Goal: Task Accomplishment & Management: Manage account settings

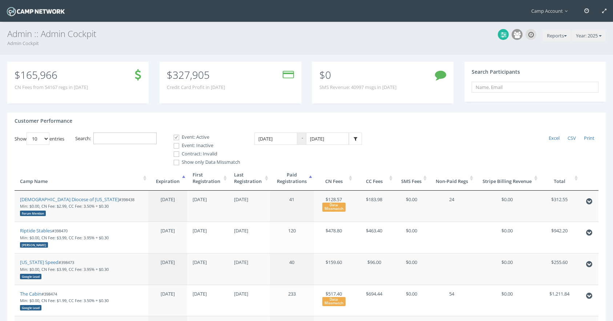
click at [113, 136] on input "Search:" at bounding box center [124, 139] width 63 height 12
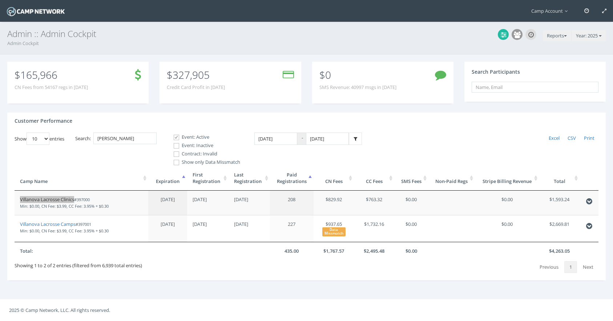
drag, startPoint x: 70, startPoint y: 200, endPoint x: 77, endPoint y: 1, distance: 199.0
click at [0, 0] on main "Camp Account My Profile My Events My Team" at bounding box center [306, 160] width 613 height 321
drag, startPoint x: 130, startPoint y: 139, endPoint x: 65, endPoint y: 121, distance: 67.0
click at [65, 121] on div "Customer Performance Show 10 25 50 100 entries Excel CSV Print Search: villano …" at bounding box center [306, 197] width 599 height 168
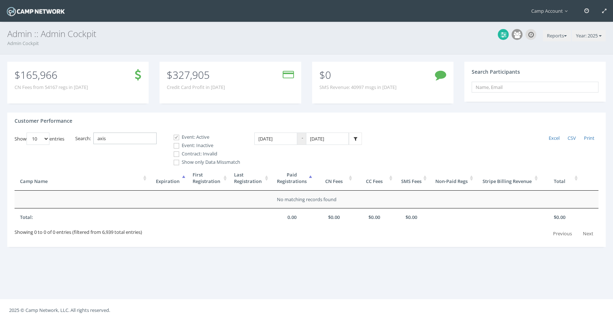
type input "axis"
click at [180, 145] on span at bounding box center [176, 146] width 7 height 7
click at [176, 145] on input "Event: Inactive" at bounding box center [172, 146] width 7 height 7
checkbox input "true"
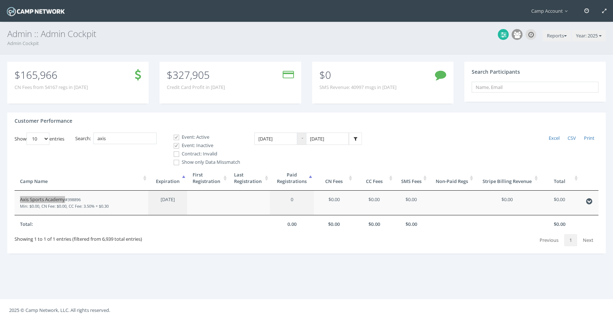
drag, startPoint x: 51, startPoint y: 200, endPoint x: 108, endPoint y: 1, distance: 206.9
click at [0, 0] on main "Camp Account My Profile My Events My Team" at bounding box center [306, 160] width 613 height 321
drag, startPoint x: 135, startPoint y: 143, endPoint x: 63, endPoint y: 122, distance: 74.3
click at [63, 122] on div "Customer Performance Show 10 25 50 100 entries Excel CSV Print Search: axis Eve…" at bounding box center [306, 183] width 599 height 141
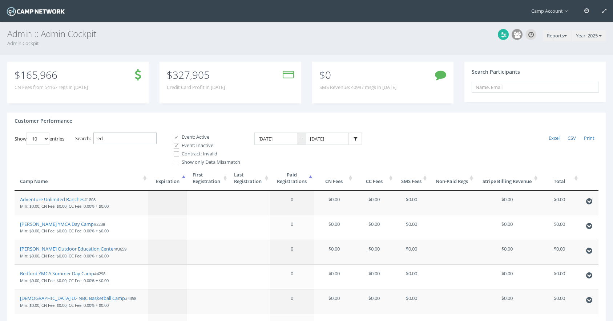
type input "e"
type input "m"
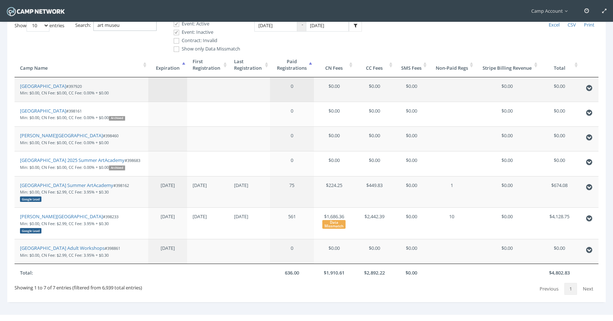
scroll to position [114, 0]
drag, startPoint x: 127, startPoint y: 27, endPoint x: 82, endPoint y: 19, distance: 45.8
click at [82, 19] on main "Camp Account My Profile My Events My Team" at bounding box center [306, 111] width 613 height 451
paste input "398233"
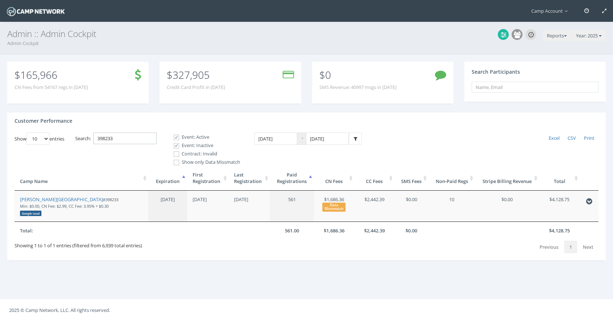
scroll to position [0, 0]
type input "398233"
click at [68, 200] on link "Marietta Cobb Museum of Art" at bounding box center [61, 199] width 83 height 7
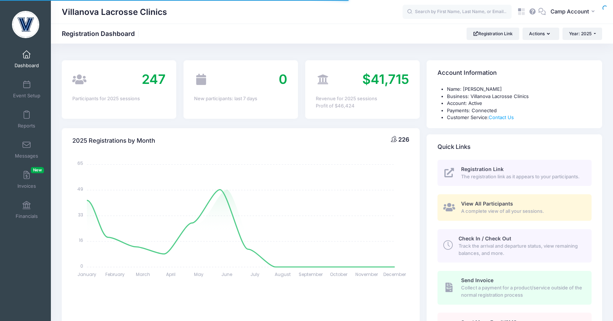
select select
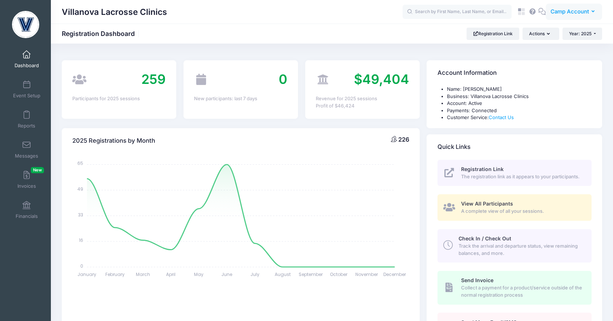
click at [553, 11] on span "Camp Account" at bounding box center [570, 12] width 39 height 8
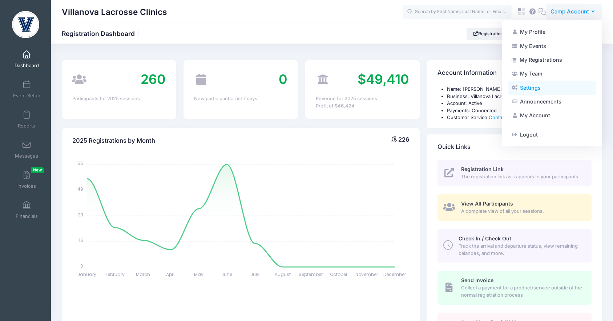
click at [545, 87] on link "Settings" at bounding box center [552, 88] width 88 height 14
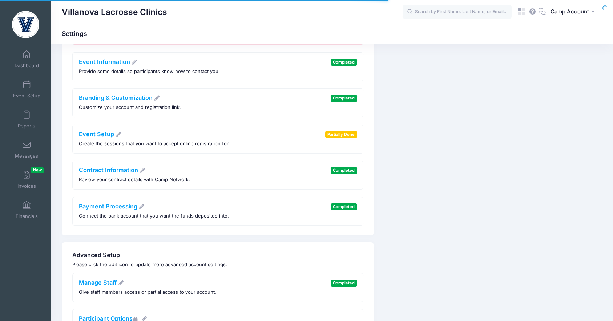
scroll to position [176, 0]
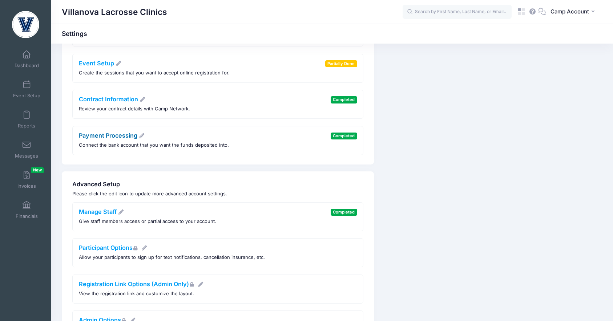
click at [115, 134] on link "Payment Processing" at bounding box center [112, 135] width 66 height 7
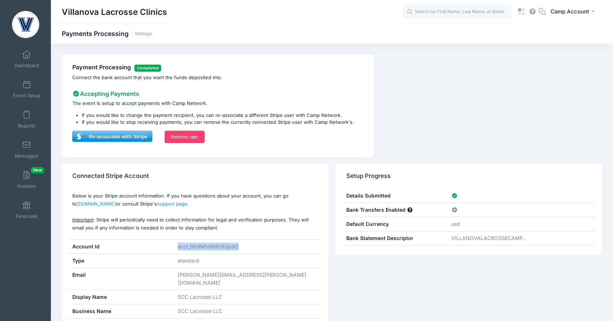
drag, startPoint x: 236, startPoint y: 246, endPoint x: 178, endPoint y: 250, distance: 58.7
click at [178, 250] on div "acct_18tdMhI96RcESp9O" at bounding box center [247, 247] width 147 height 14
copy div "acct_18tdMhI96RcESp9O"
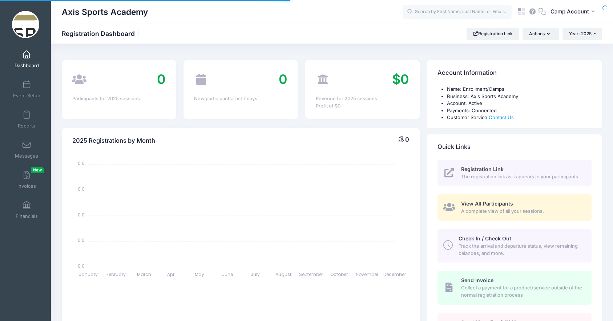
select select
click at [549, 16] on button "CA Camp Account" at bounding box center [574, 12] width 56 height 17
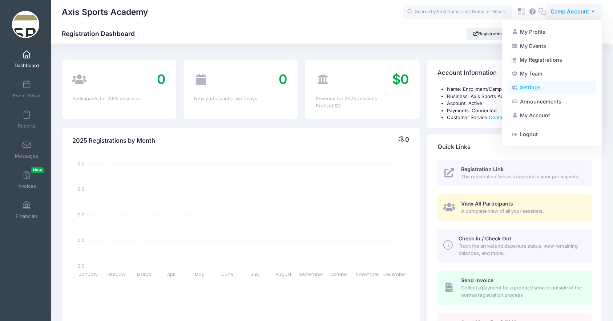
click at [540, 89] on link "Settings" at bounding box center [552, 88] width 88 height 14
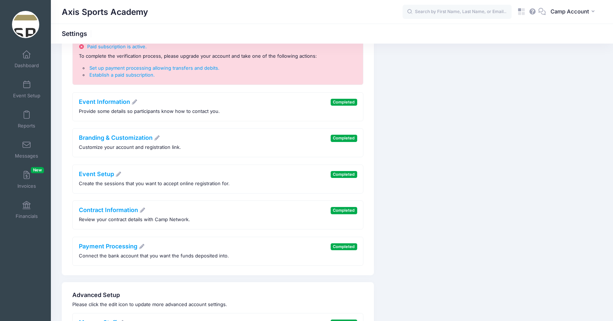
scroll to position [112, 0]
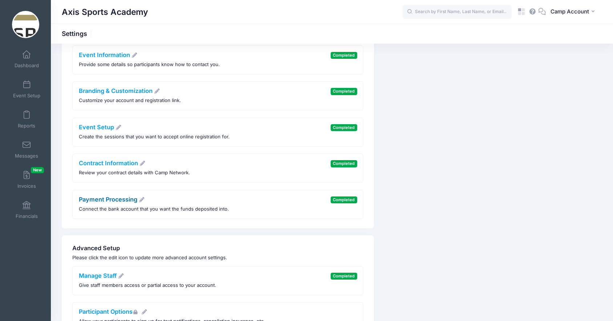
click at [120, 198] on link "Payment Processing" at bounding box center [112, 199] width 66 height 7
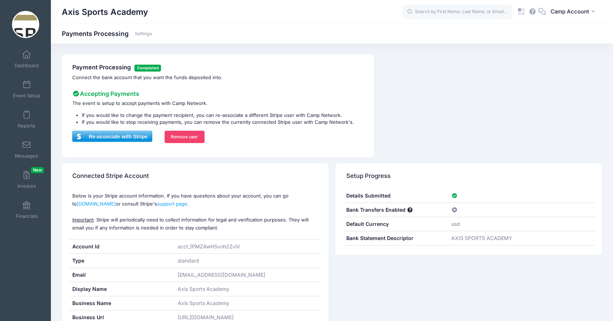
scroll to position [39, 0]
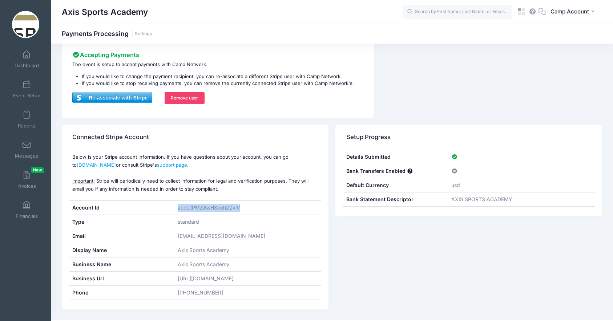
drag, startPoint x: 247, startPoint y: 206, endPoint x: 175, endPoint y: 208, distance: 71.7
click at [175, 208] on div "acct_1PMZAwHSvoh2ZviV" at bounding box center [247, 208] width 147 height 14
copy div "acct_1PMZAwHSvoh2ZviV"
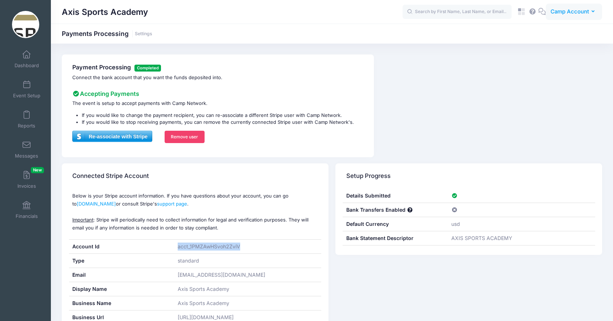
click at [560, 13] on span "Camp Account" at bounding box center [570, 12] width 39 height 8
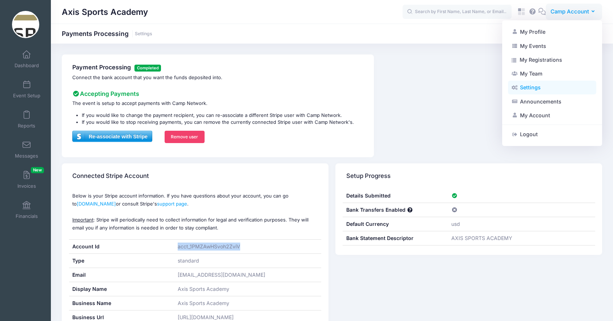
click at [540, 88] on link "Settings" at bounding box center [552, 88] width 88 height 14
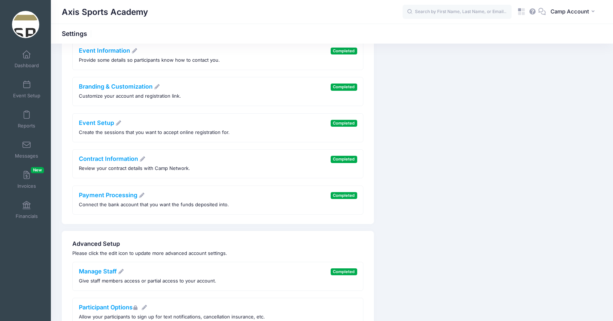
scroll to position [231, 0]
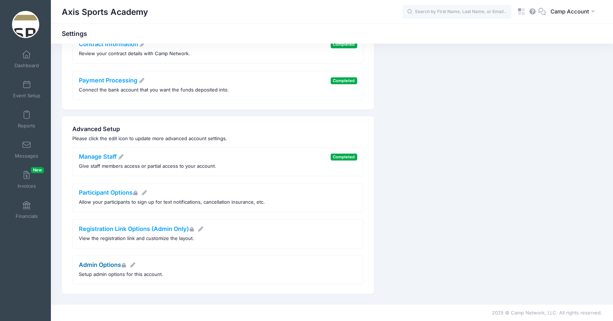
click at [112, 268] on link "Admin Options" at bounding box center [107, 264] width 57 height 7
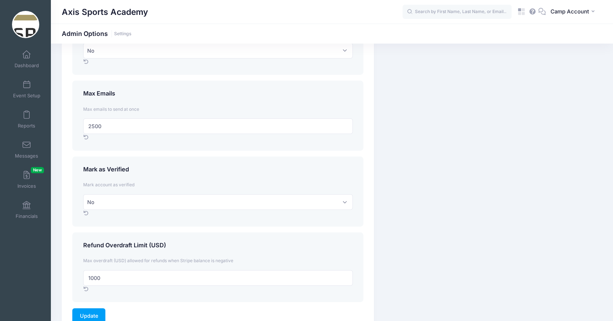
scroll to position [1036, 0]
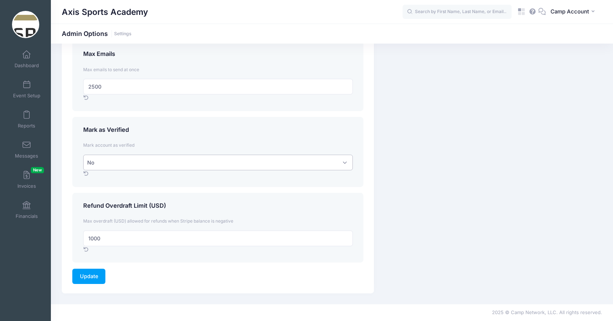
click at [122, 168] on select "No Yes" at bounding box center [218, 163] width 270 height 16
select select "1"
click at [83, 155] on select "No Yes" at bounding box center [218, 163] width 270 height 16
click at [93, 279] on input "Update" at bounding box center [88, 277] width 33 height 16
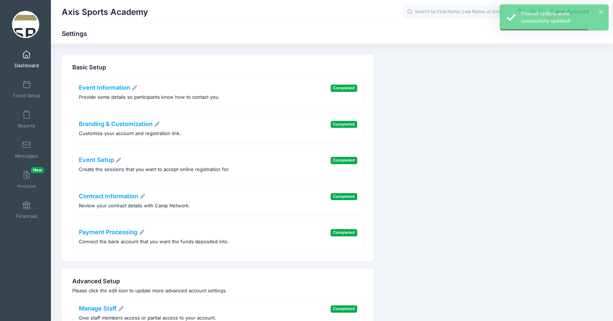
click at [34, 60] on link "Dashboard" at bounding box center [26, 59] width 35 height 25
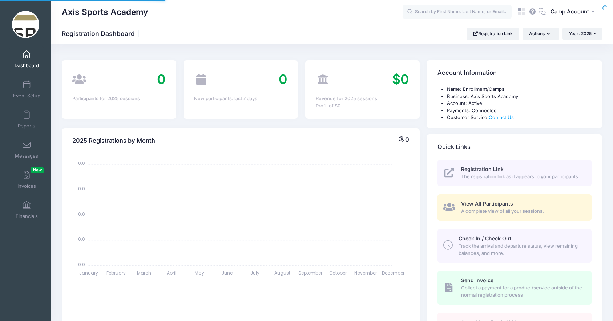
select select
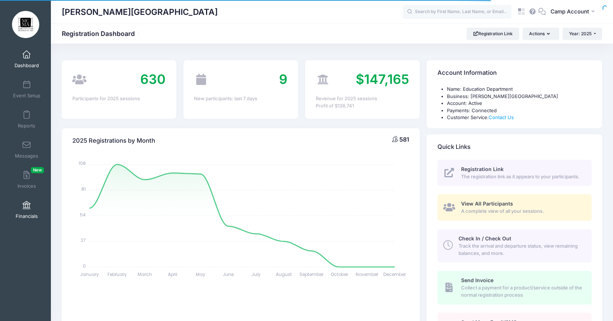
click at [27, 203] on span at bounding box center [27, 206] width 0 height 8
select select
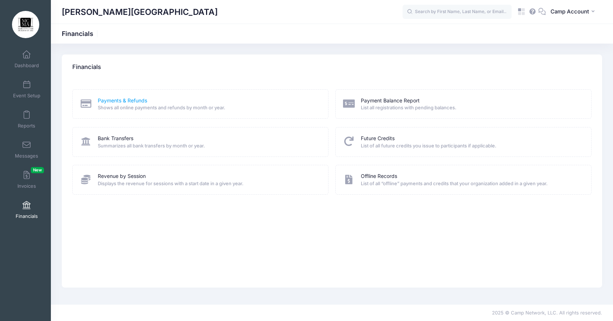
click at [125, 103] on link "Payments & Refunds" at bounding box center [122, 101] width 49 height 8
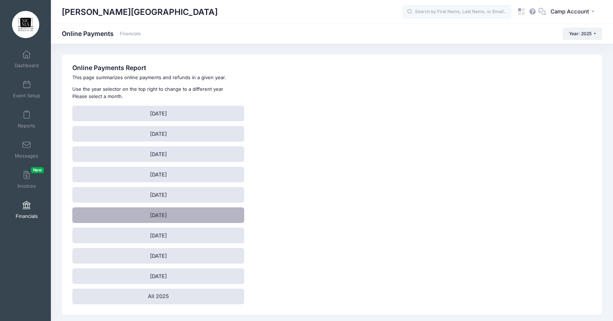
click at [175, 221] on link "[DATE]" at bounding box center [158, 216] width 172 height 16
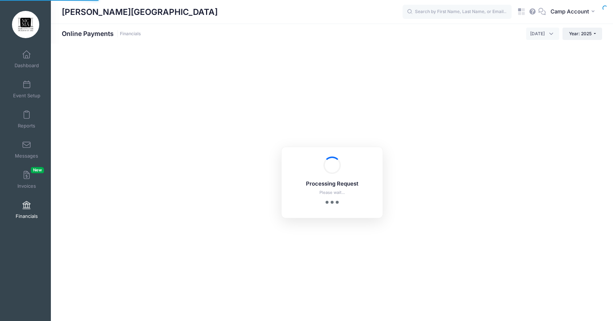
select select "10"
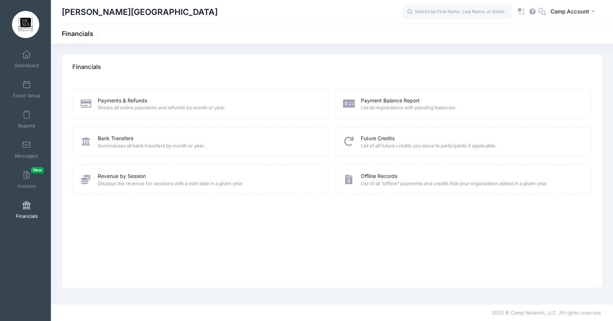
click at [112, 145] on span "Summarizes all bank transfers by month or year." at bounding box center [208, 146] width 221 height 7
click at [112, 141] on link "Bank Transfers" at bounding box center [116, 139] width 36 height 8
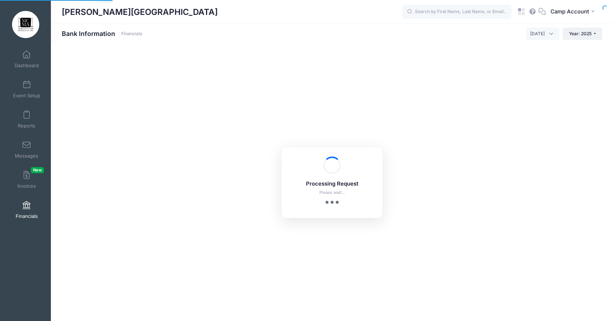
select select "10"
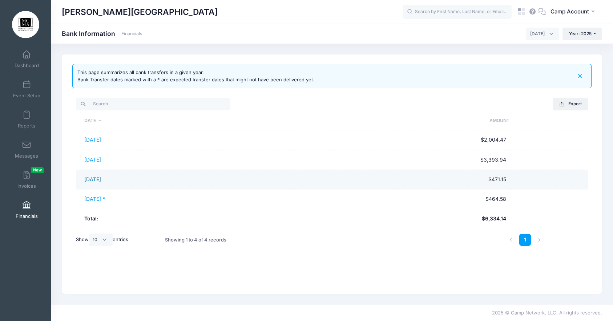
click at [101, 181] on link "09/15/2025" at bounding box center [92, 179] width 17 height 6
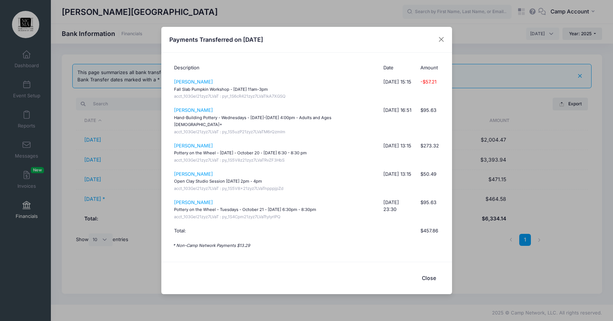
click at [140, 132] on div "Payments Transferred on 09/15/2025 Description Date Amount Kristin Basanta Fall…" at bounding box center [306, 160] width 613 height 321
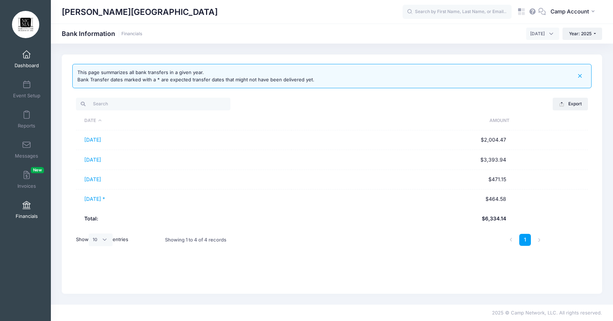
click at [32, 63] on span "Dashboard" at bounding box center [27, 66] width 24 height 6
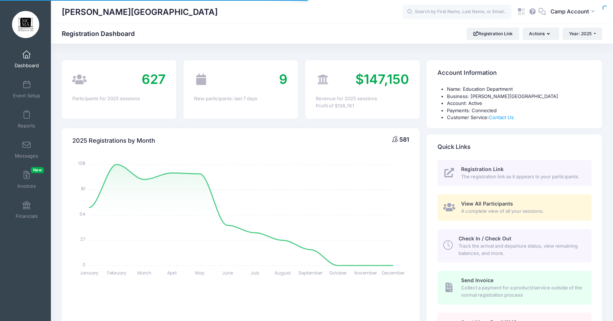
select select
click at [524, 13] on icon at bounding box center [523, 13] width 3 height 3
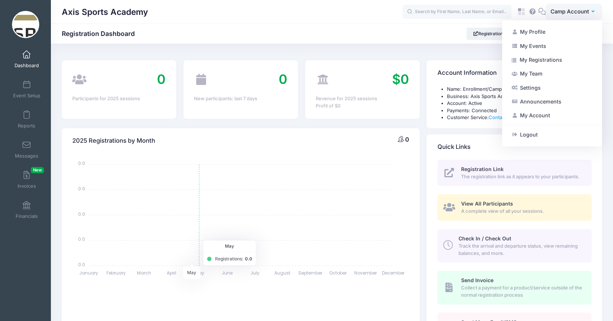
select select
click at [523, 87] on link "Settings" at bounding box center [552, 88] width 88 height 14
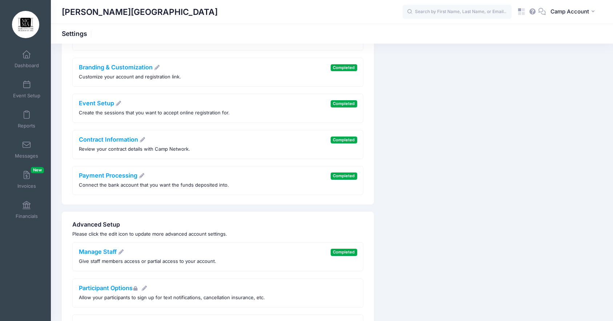
scroll to position [66, 0]
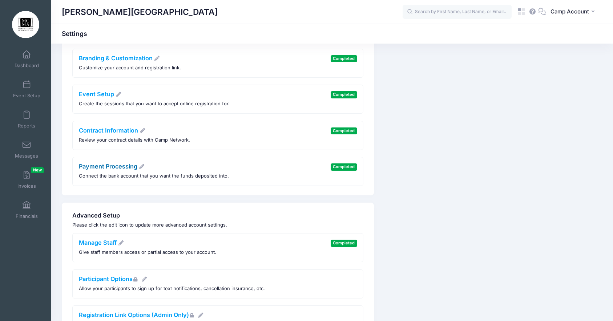
click at [114, 169] on link "Payment Processing" at bounding box center [112, 166] width 66 height 7
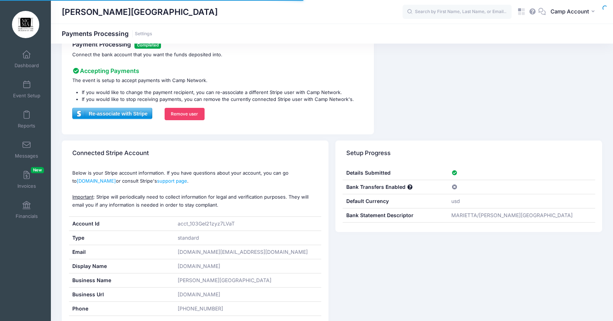
scroll to position [55, 0]
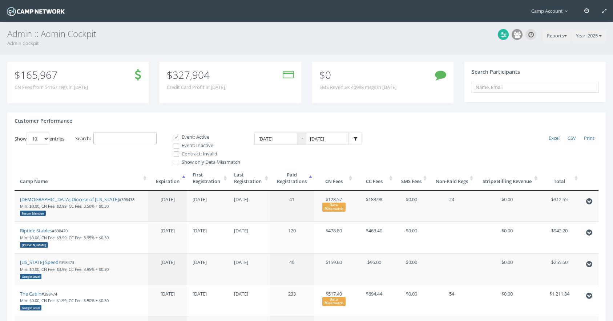
click at [113, 143] on input "Search:" at bounding box center [124, 139] width 63 height 12
paste input "398893"
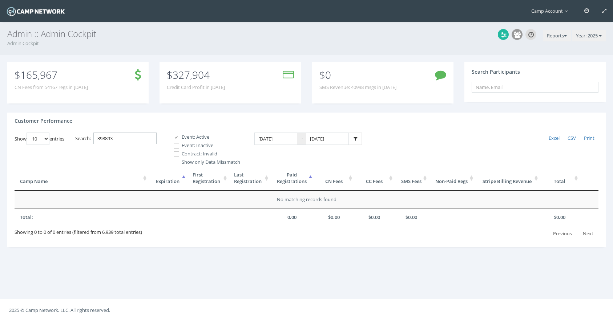
type input "398893"
click at [195, 147] on label "Event: Inactive" at bounding box center [204, 145] width 73 height 7
click at [176, 147] on input "Event: Inactive" at bounding box center [172, 146] width 7 height 7
checkbox input "true"
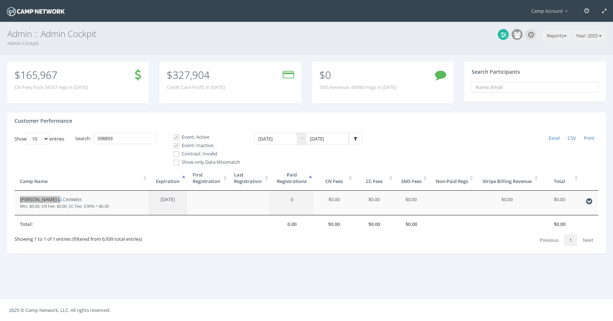
drag, startPoint x: 44, startPoint y: 200, endPoint x: 88, endPoint y: 0, distance: 204.9
click at [0, 0] on main "Camp Account My Profile My Events My Team" at bounding box center [306, 160] width 613 height 321
drag, startPoint x: 129, startPoint y: 140, endPoint x: 58, endPoint y: 117, distance: 75.0
click at [58, 117] on div "Customer Performance Show 10 25 50 100 entries Excel CSV Print Search: 398893 E…" at bounding box center [306, 183] width 599 height 141
type input "back of the n"
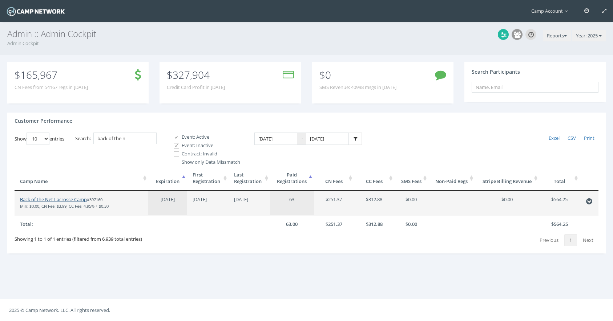
click at [49, 201] on link "Back of the Net Lacrosse Camp" at bounding box center [53, 199] width 67 height 7
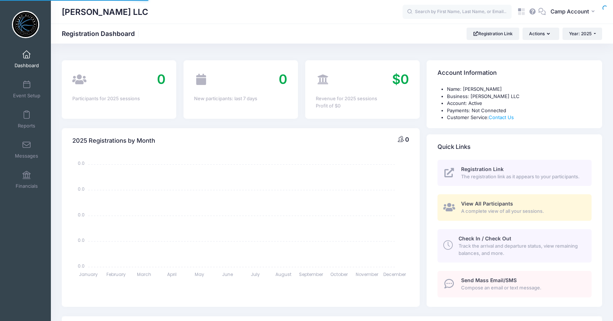
select select
click at [564, 13] on span "Camp Account" at bounding box center [570, 12] width 39 height 8
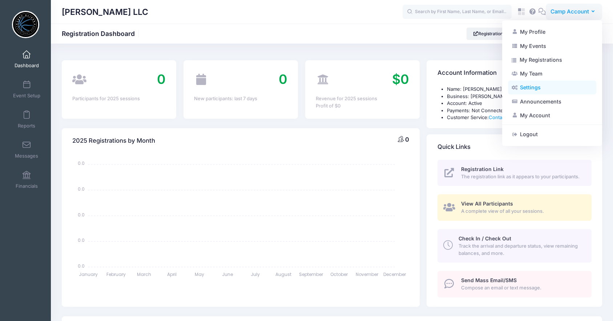
click at [547, 88] on link "Settings" at bounding box center [552, 88] width 88 height 14
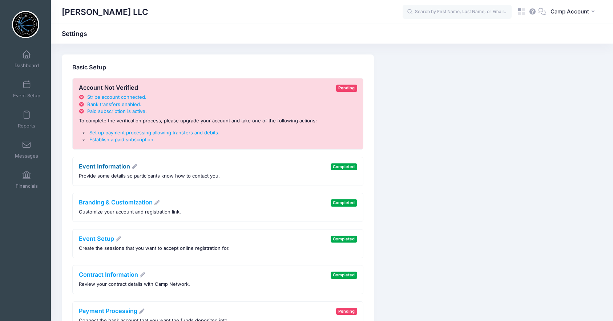
click at [113, 168] on link "Event Information" at bounding box center [108, 166] width 59 height 7
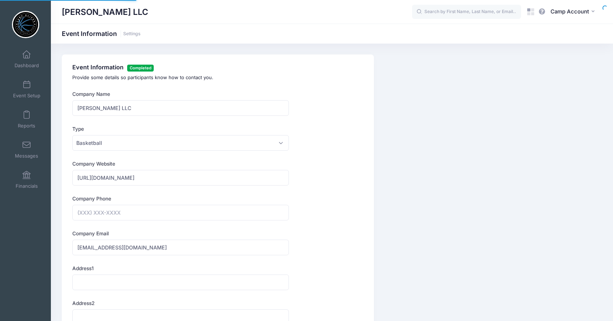
type input "[PHONE_NUMBER]"
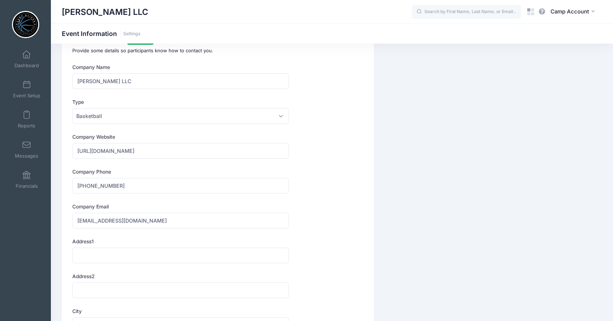
scroll to position [27, 0]
drag, startPoint x: 241, startPoint y: 152, endPoint x: 133, endPoint y: 143, distance: 108.0
click at [133, 143] on div "Company Website https://www.facebook.com/profile.php?id=61576844277583" at bounding box center [180, 146] width 217 height 25
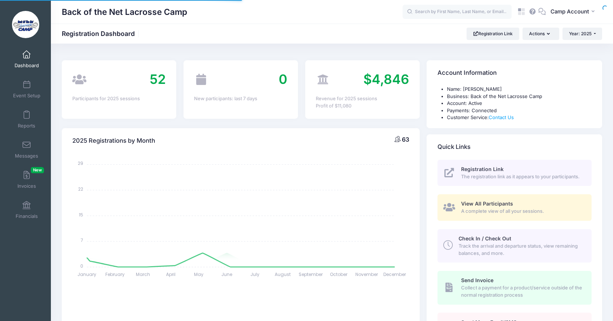
select select
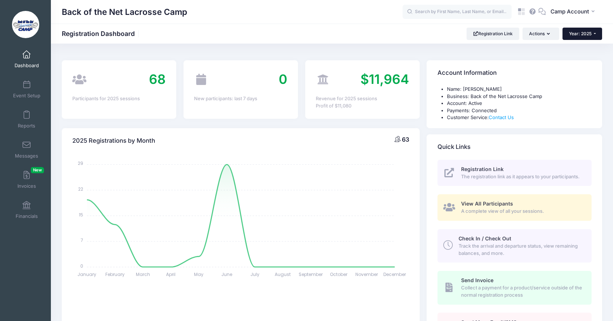
click at [588, 33] on span "Year: 2025" at bounding box center [580, 33] width 23 height 5
click at [582, 60] on link "Year: 2024" at bounding box center [586, 56] width 47 height 9
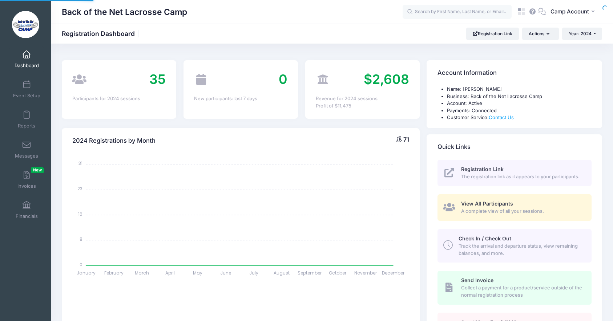
select select
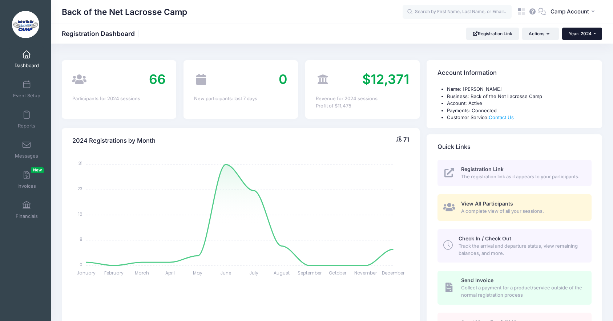
click at [581, 35] on span "Year: 2024" at bounding box center [580, 33] width 23 height 5
click at [579, 45] on link "Year: 2025" at bounding box center [586, 47] width 47 height 9
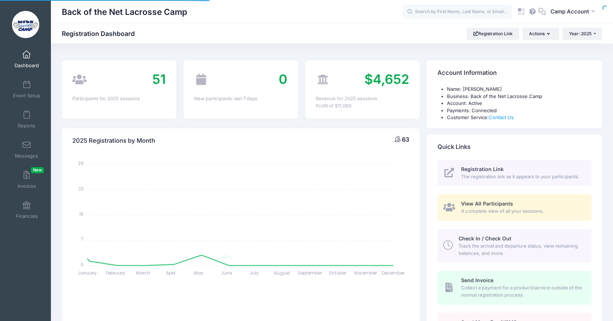
select select
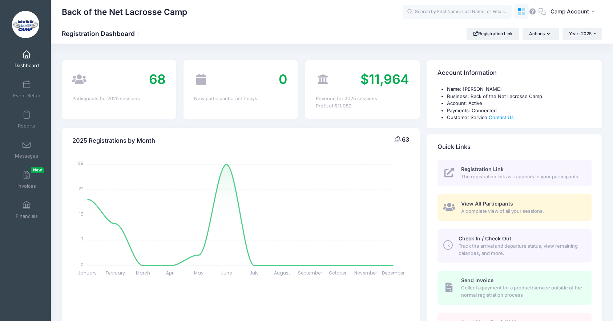
click at [520, 12] on icon at bounding box center [519, 13] width 3 height 3
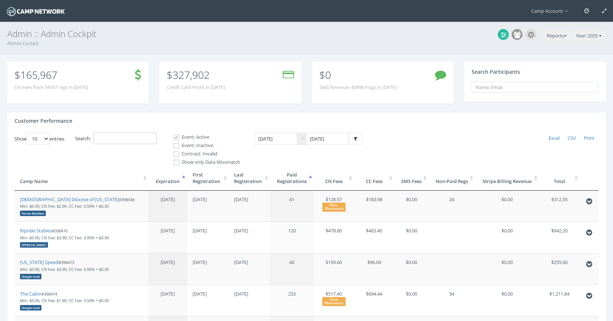
click at [124, 136] on input "Search:" at bounding box center [124, 139] width 63 height 12
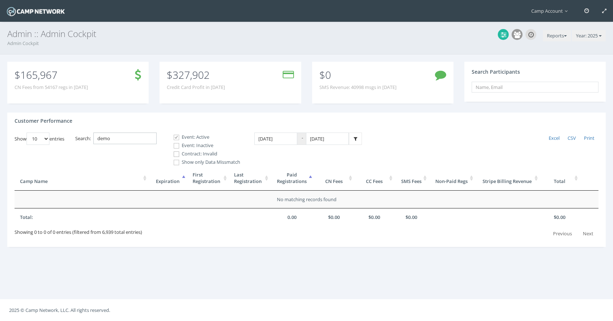
type input "demo"
click at [187, 146] on label "Event: Inactive" at bounding box center [204, 145] width 73 height 7
click at [176, 146] on input "Event: Inactive" at bounding box center [172, 146] width 7 height 7
checkbox input "true"
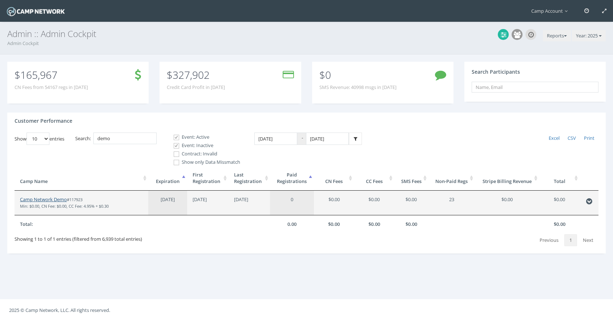
click at [60, 200] on link "Camp Network Demo" at bounding box center [43, 199] width 47 height 7
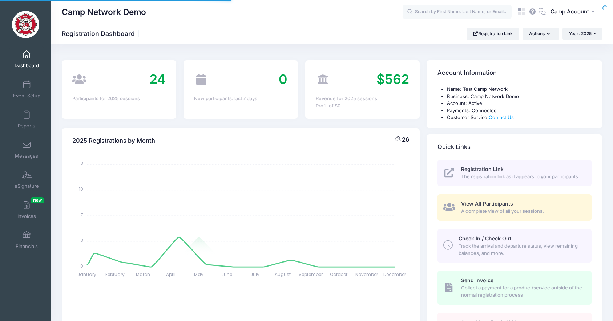
select select
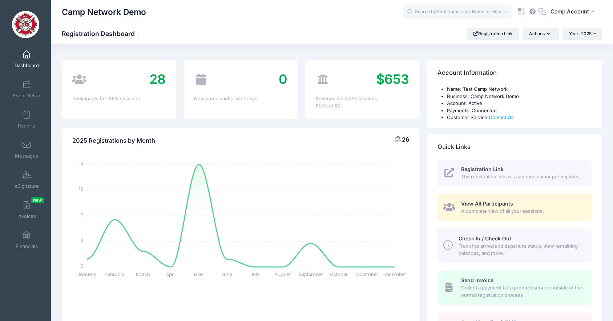
click at [393, 118] on div "$653 Revenue for 2025 sessions Profit of $0" at bounding box center [362, 89] width 115 height 59
click at [309, 125] on div "2025 Registrations by Month [DATE] January February February March March April …" at bounding box center [240, 234] width 365 height 230
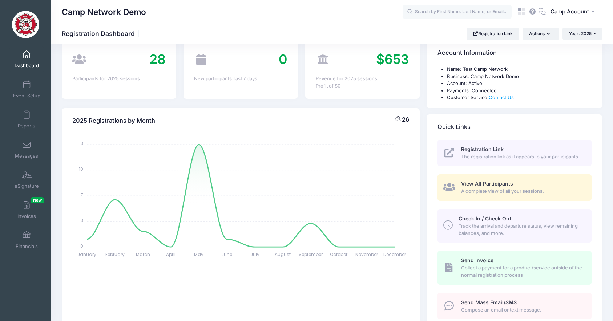
scroll to position [3, 0]
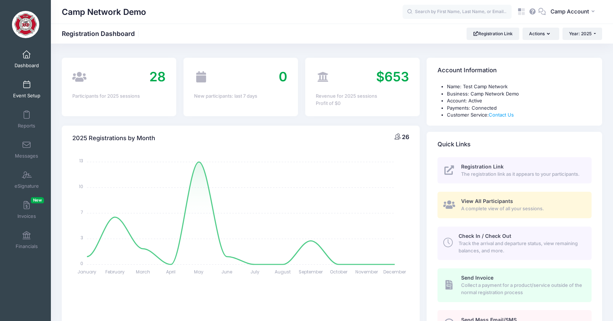
click at [35, 93] on span "Event Setup" at bounding box center [26, 96] width 27 height 6
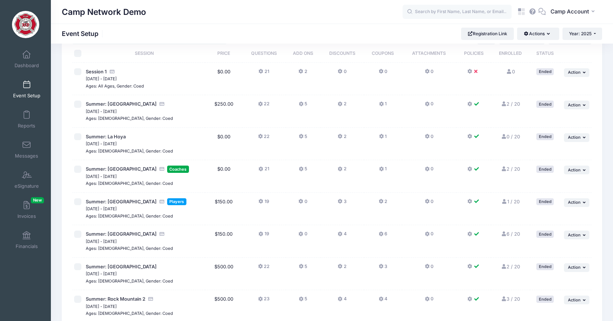
scroll to position [29, 0]
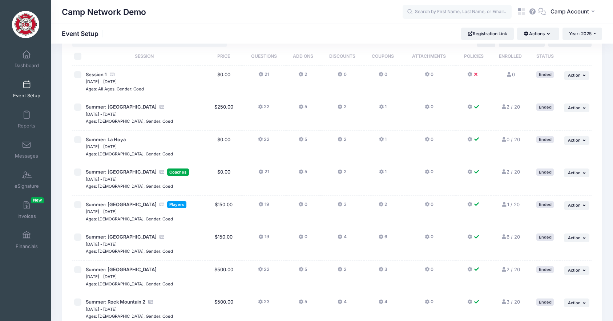
click at [347, 107] on button "2" at bounding box center [342, 109] width 9 height 11
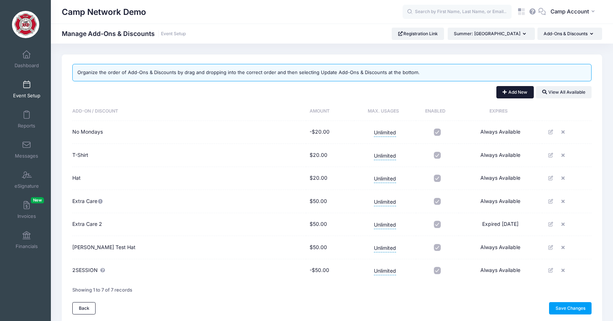
click at [525, 93] on button "Add New" at bounding box center [515, 92] width 37 height 12
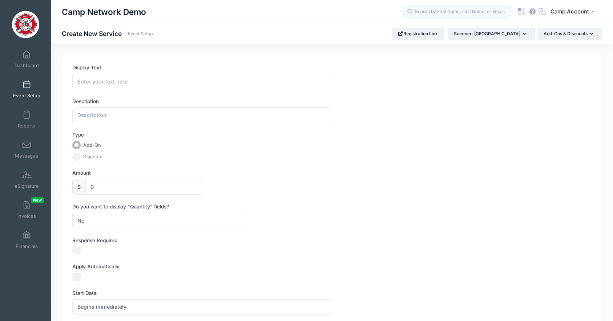
click at [78, 157] on input "Discount" at bounding box center [76, 157] width 8 height 8
radio input "true"
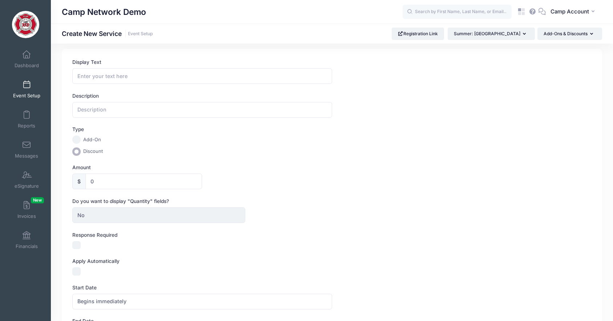
scroll to position [8, 0]
click at [136, 73] on input "Display Text" at bounding box center [202, 74] width 260 height 16
type input "Early Bird Discount"
click at [92, 177] on input "0" at bounding box center [143, 180] width 117 height 16
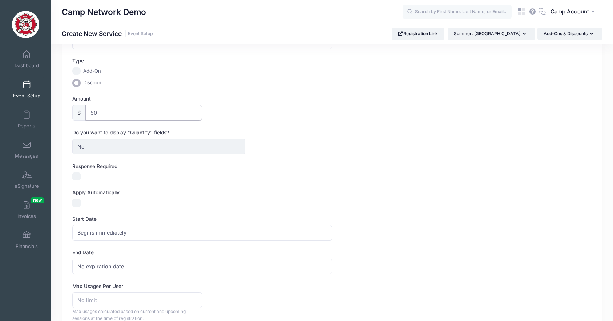
scroll to position [81, 0]
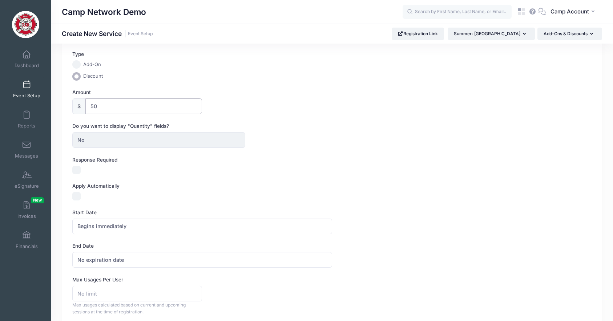
type input "50"
click at [76, 195] on input "Apply Automatically" at bounding box center [76, 196] width 8 height 8
checkbox input "true"
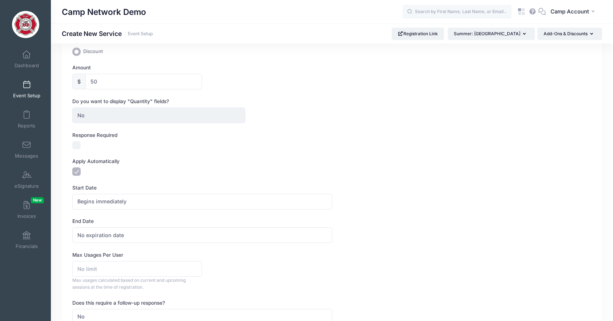
scroll to position [106, 0]
click at [120, 235] on span "No expiration date" at bounding box center [100, 235] width 47 height 8
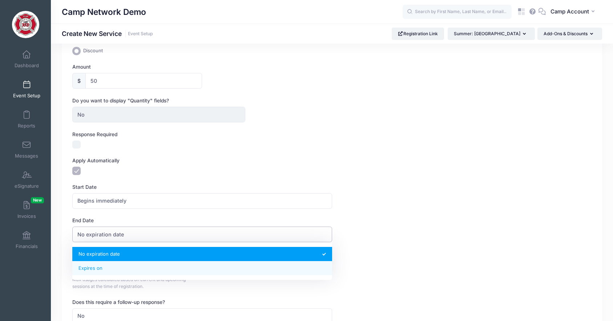
select select "1"
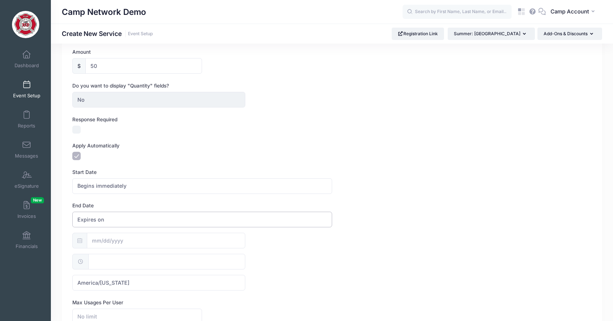
scroll to position [139, 0]
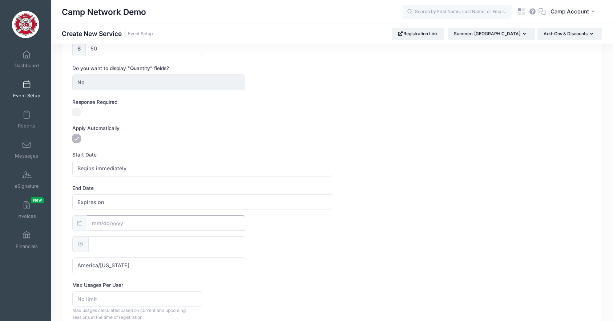
click at [133, 227] on input "text" at bounding box center [166, 224] width 159 height 16
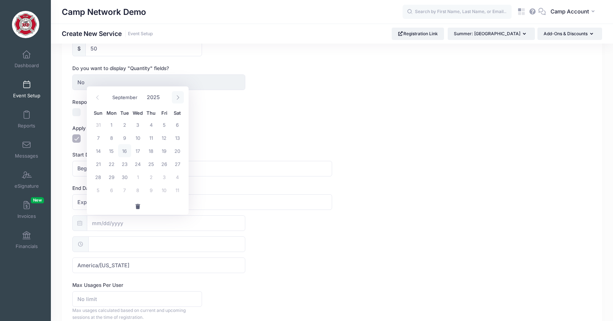
click at [176, 99] on icon at bounding box center [178, 97] width 5 height 5
select select "10"
click at [174, 121] on span "1" at bounding box center [177, 124] width 13 height 13
type input "11/01/2025"
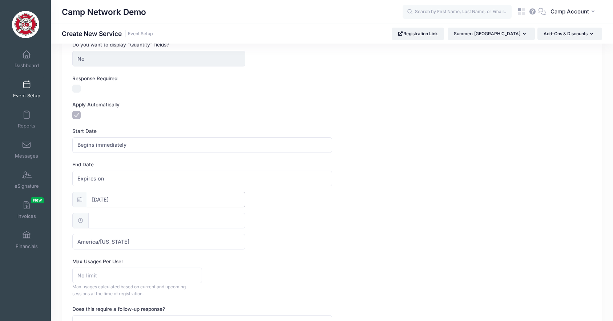
scroll to position [170, 0]
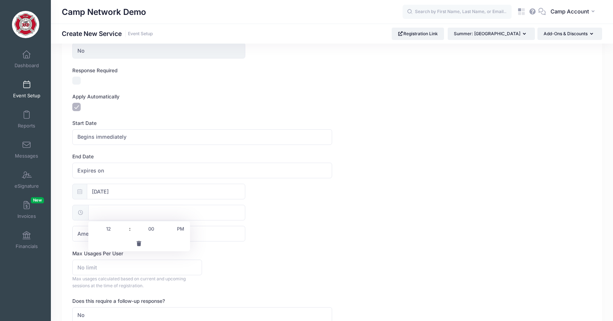
click at [155, 209] on input "text" at bounding box center [166, 213] width 157 height 16
type input "12:00"
click at [255, 219] on div "11/01/2025 12:00 America/New York America/Los Angeles America/Chicago America/D…" at bounding box center [332, 213] width 520 height 58
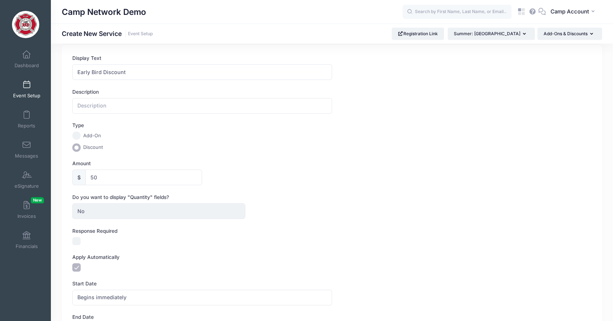
scroll to position [0, 0]
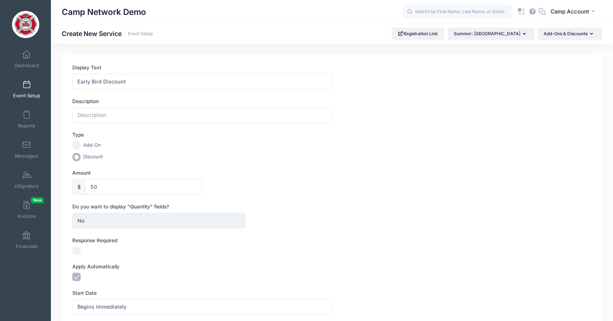
click at [28, 93] on span "Event Setup" at bounding box center [26, 96] width 27 height 6
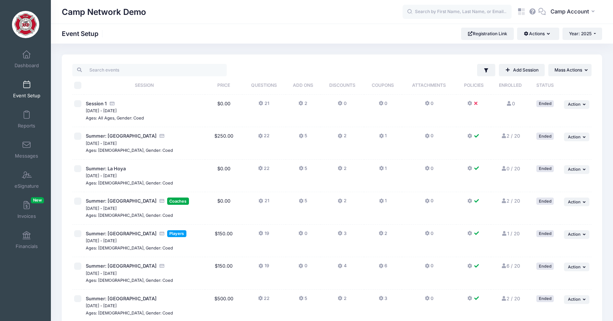
click at [384, 171] on button "1" at bounding box center [383, 170] width 8 height 11
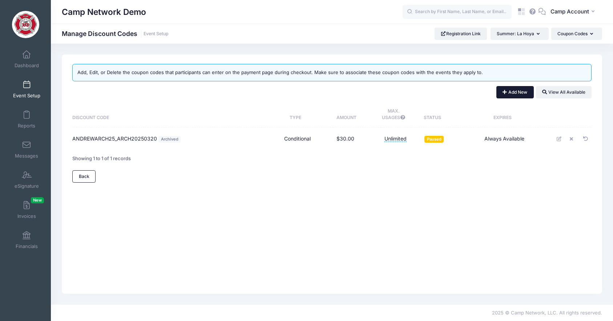
click at [517, 95] on button "Add New" at bounding box center [515, 92] width 37 height 12
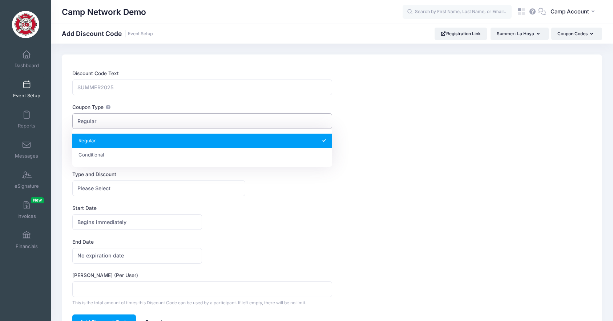
click at [140, 127] on span "Regular" at bounding box center [202, 121] width 260 height 16
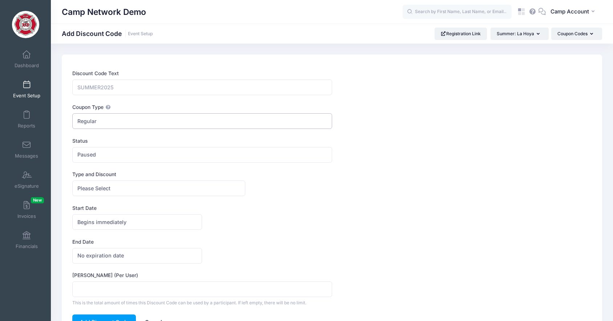
scroll to position [11, 0]
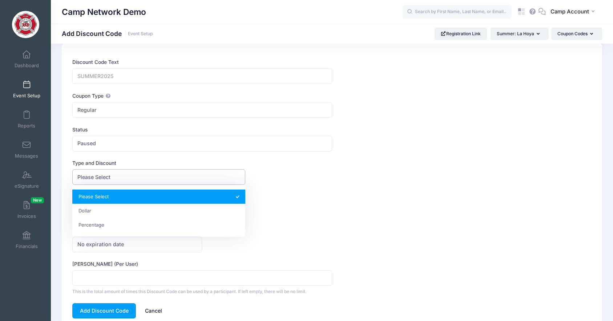
click at [111, 177] on span "Please Select" at bounding box center [93, 177] width 33 height 8
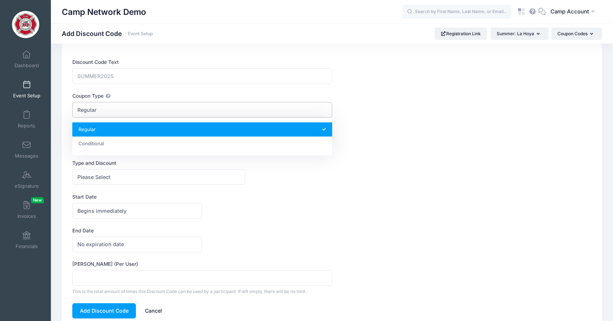
click at [136, 115] on span "Regular" at bounding box center [202, 110] width 260 height 16
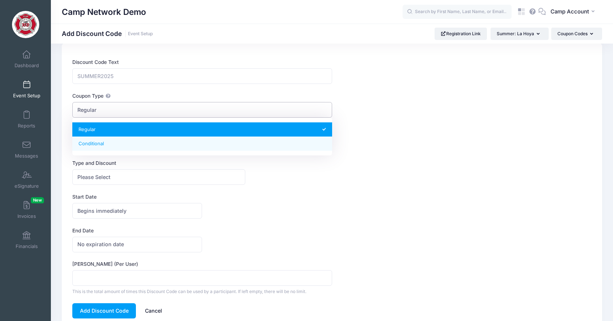
select select "1"
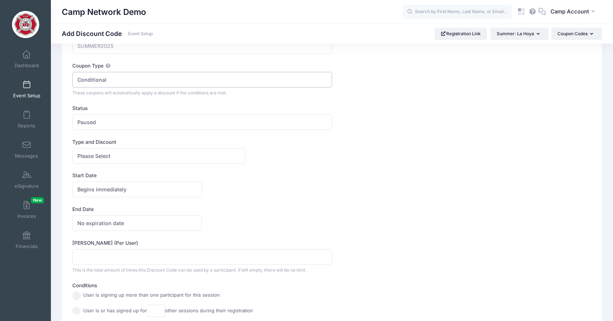
scroll to position [39, 0]
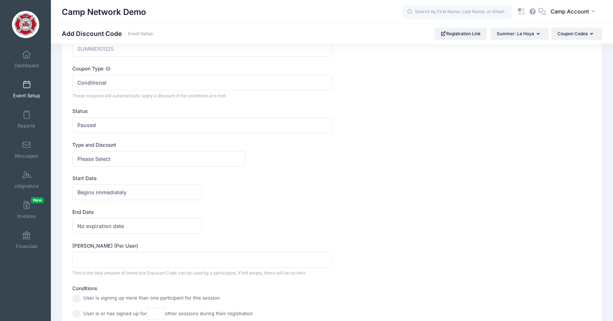
click at [31, 100] on link "Event Setup" at bounding box center [26, 89] width 35 height 25
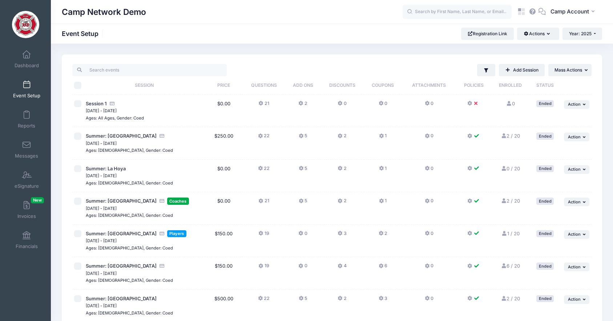
click at [267, 139] on button "22" at bounding box center [264, 138] width 12 height 11
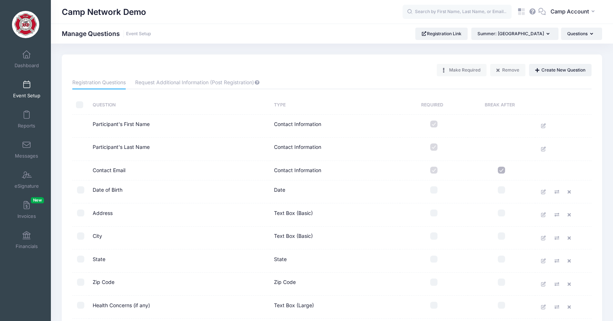
click at [27, 87] on span at bounding box center [27, 85] width 0 height 8
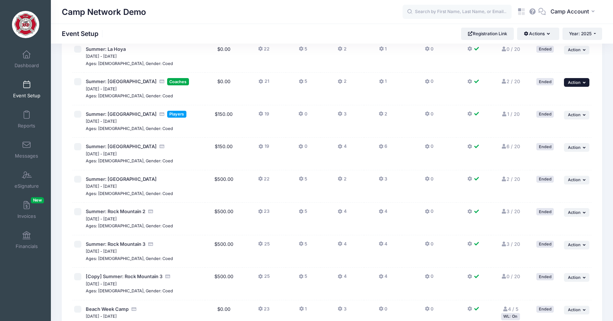
scroll to position [121, 0]
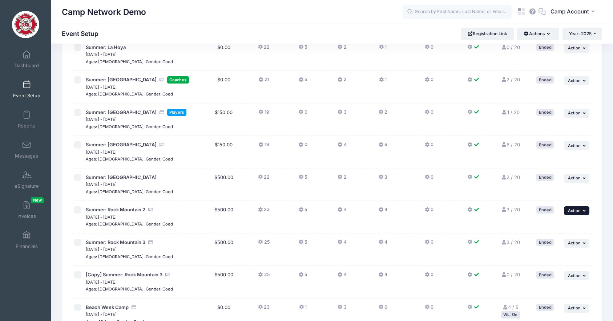
click at [579, 213] on span "Action" at bounding box center [574, 210] width 13 height 5
click at [603, 256] on div "Filter Filter Options Show: Active Live Completed Add Session ..." at bounding box center [332, 327] width 548 height 788
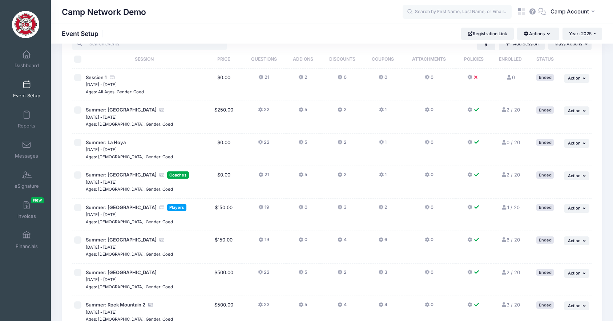
scroll to position [0, 0]
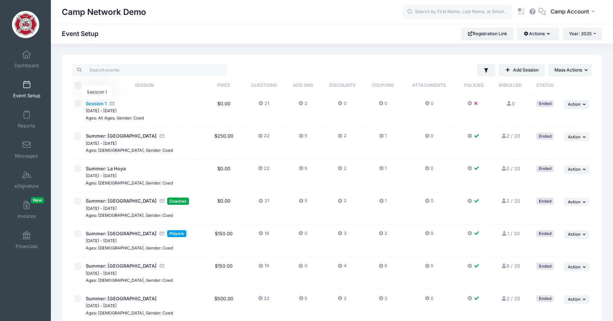
click at [99, 105] on span "Session 1" at bounding box center [96, 104] width 21 height 6
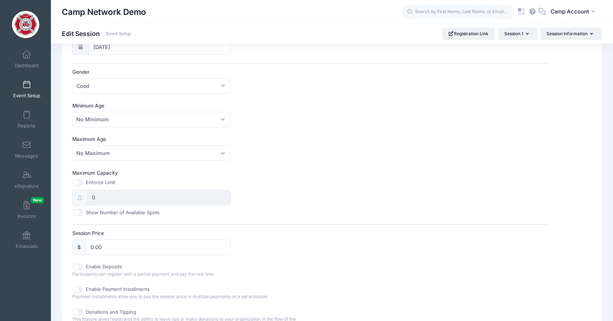
scroll to position [167, 0]
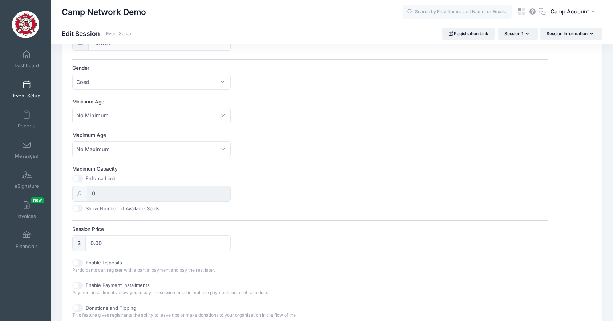
click at [81, 179] on input "Maximum Capacity" at bounding box center [77, 178] width 11 height 7
checkbox input "true"
click at [91, 194] on input "0" at bounding box center [159, 194] width 144 height 16
type input "50"
click at [393, 199] on div "Maximum Capacity Enforce Limit 50 Show Number of Available Spots" at bounding box center [310, 188] width 476 height 47
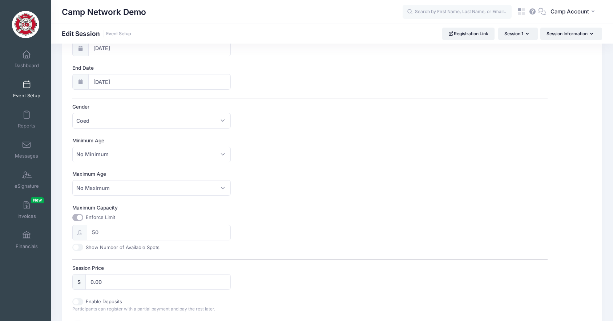
scroll to position [0, 0]
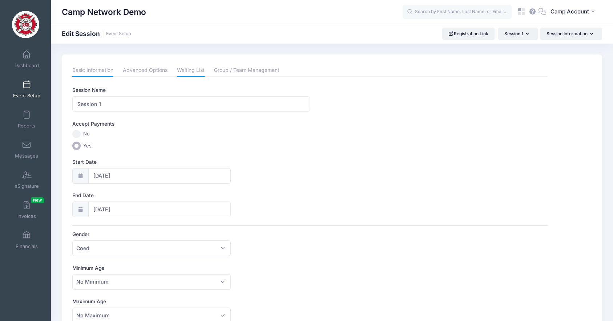
click at [193, 68] on link "Waiting List" at bounding box center [191, 70] width 28 height 13
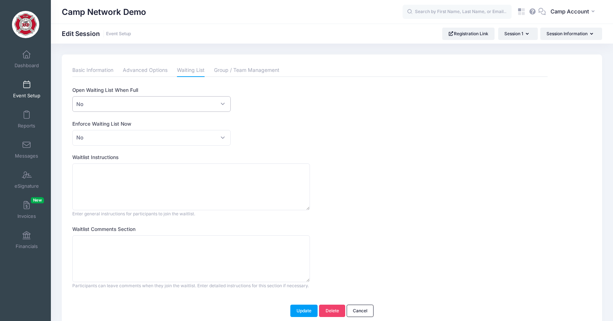
click at [104, 108] on span "No" at bounding box center [151, 104] width 159 height 16
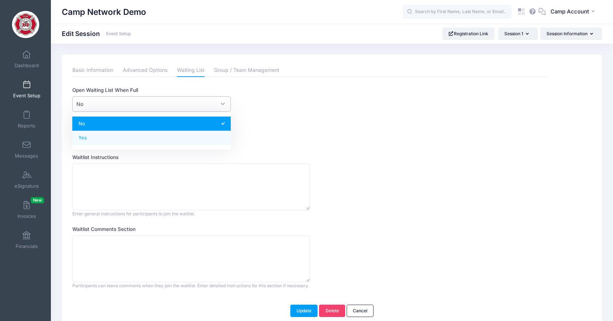
select select "1"
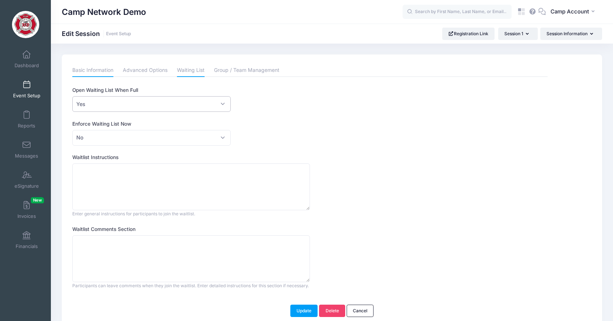
click at [100, 69] on link "Basic Information" at bounding box center [92, 70] width 41 height 13
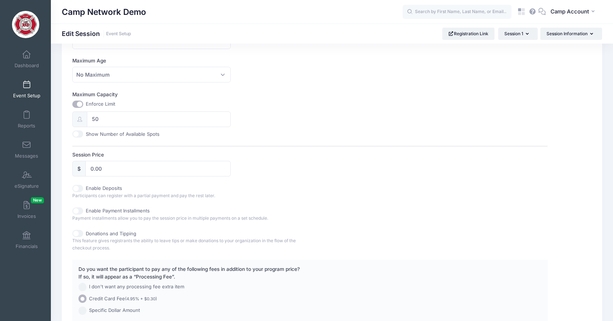
scroll to position [253, 0]
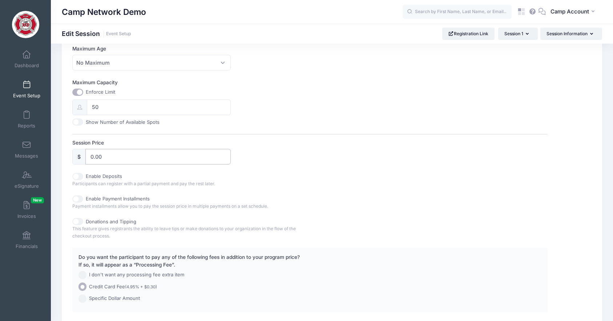
click at [88, 158] on input "0.00" at bounding box center [157, 157] width 145 height 16
type input "3500.00"
click at [296, 187] on div "Enable Deposits Participants can register with a partial payment and pay the re…" at bounding box center [191, 180] width 238 height 15
click at [81, 200] on input "Enable Payment Installments" at bounding box center [77, 199] width 11 height 7
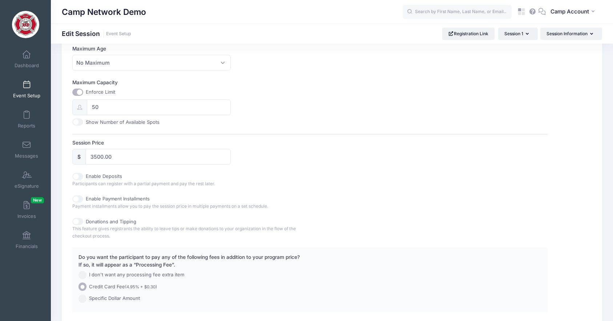
checkbox input "true"
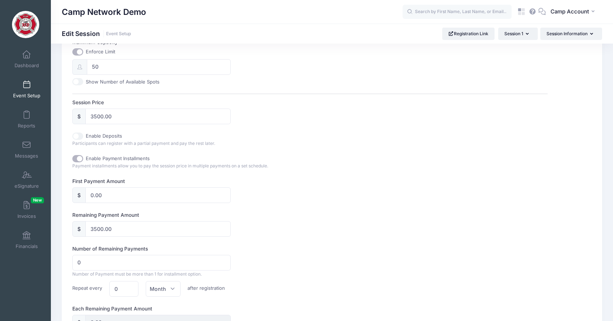
scroll to position [309, 0]
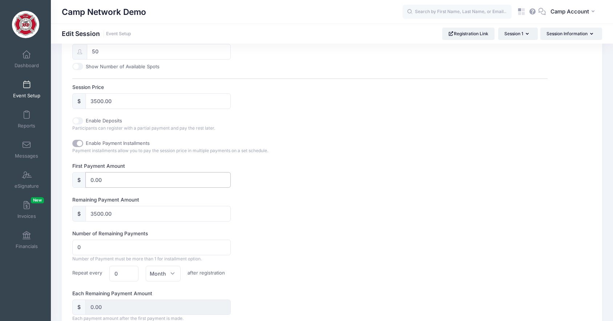
drag, startPoint x: 104, startPoint y: 183, endPoint x: 74, endPoint y: 176, distance: 30.6
click at [74, 176] on div "$ 0.00" at bounding box center [151, 180] width 159 height 16
type input "6"
type input "3494.00"
type input "60"
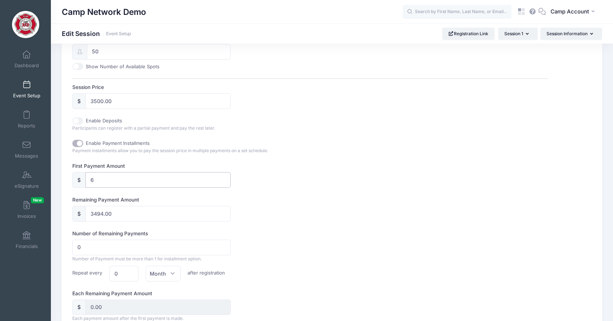
type input "3440.00"
type input "600"
type input "2900.00"
type input "600"
click at [279, 195] on div "First Payment Amount $ 600 Remaining Payment Amount $ 2900.00 Number of Remaini…" at bounding box center [310, 243] width 476 height 160
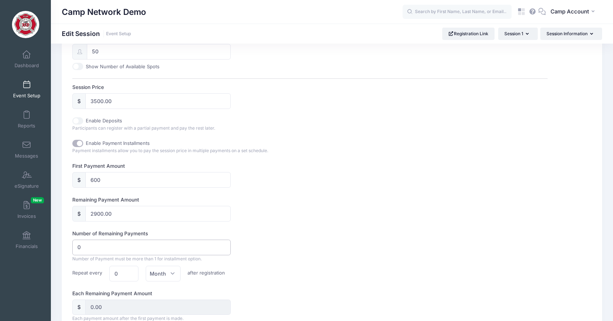
type input "1"
type input "2900.00"
click at [222, 246] on input "1" at bounding box center [151, 248] width 159 height 16
type input "2"
type input "1450.00"
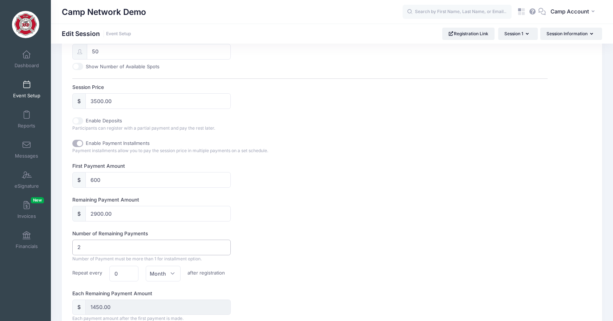
click at [222, 246] on input "2" at bounding box center [151, 248] width 159 height 16
type input "3"
type input "966.67"
click at [222, 246] on input "3" at bounding box center [151, 248] width 159 height 16
type input "4"
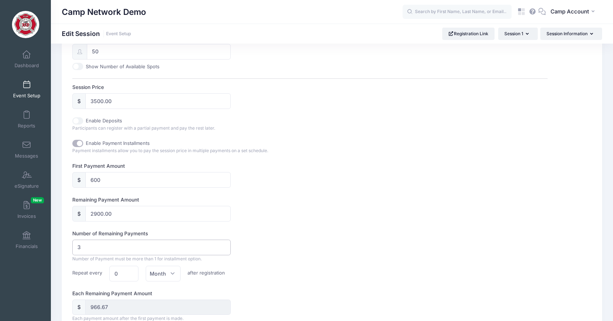
type input "725.00"
type input "4"
click at [222, 246] on input "4" at bounding box center [151, 248] width 159 height 16
click at [265, 240] on div "Number of Remaining Payments 4 Number of Payment must be more than 1 for instal…" at bounding box center [310, 256] width 476 height 52
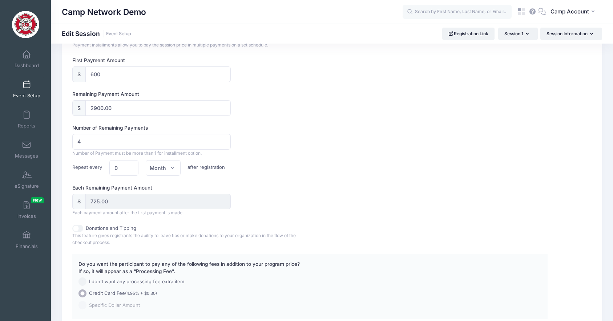
scroll to position [414, 0]
click at [392, 232] on div "Donations and Tipping This feature gives registrants the ability to leave tips …" at bounding box center [310, 235] width 476 height 21
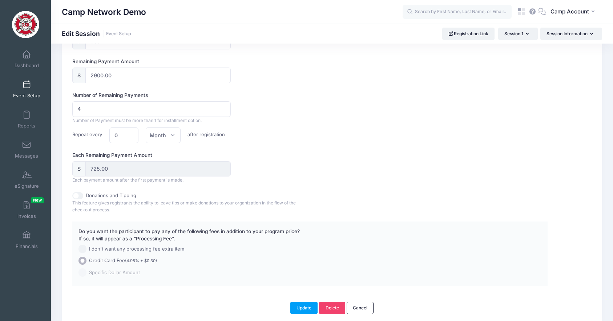
scroll to position [447, 0]
click at [391, 174] on div "Each Remaining Payment Amount $ 725.00 Each payment amount after the first paym…" at bounding box center [310, 168] width 476 height 32
click at [428, 198] on div "Donations and Tipping This feature gives registrants the ability to leave tips …" at bounding box center [310, 203] width 476 height 21
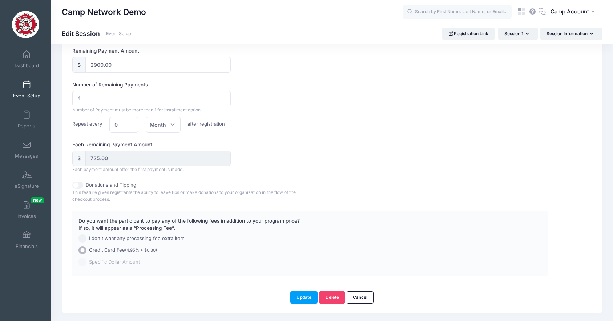
scroll to position [477, 0]
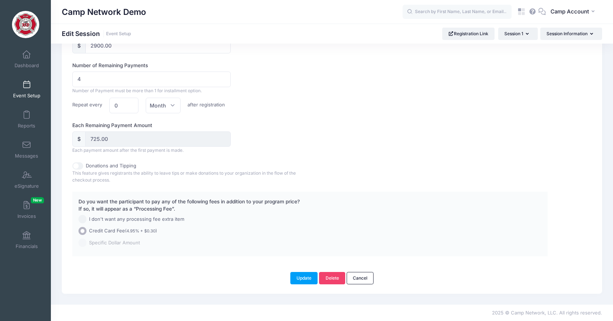
click at [399, 163] on div "Donations and Tipping This feature gives registrants the ability to leave tips …" at bounding box center [310, 173] width 476 height 21
click at [30, 124] on span "Reports" at bounding box center [26, 126] width 17 height 6
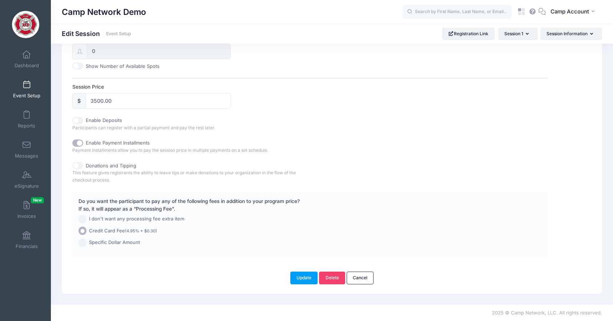
click at [80, 165] on input "Donations and Tipping" at bounding box center [77, 165] width 11 height 7
checkbox input "true"
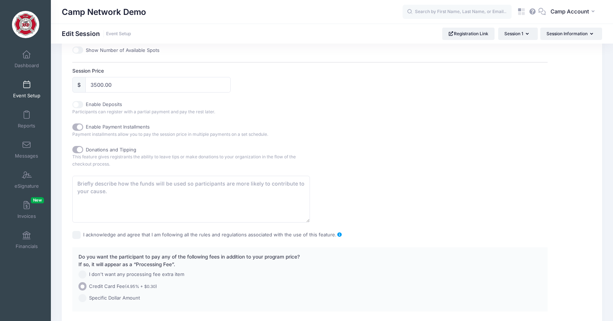
scroll to position [327, 0]
click at [112, 163] on div "Donations and Tipping This feature gives registrants the ability to leave tips …" at bounding box center [191, 154] width 238 height 21
click at [30, 126] on span "Reports" at bounding box center [26, 126] width 17 height 6
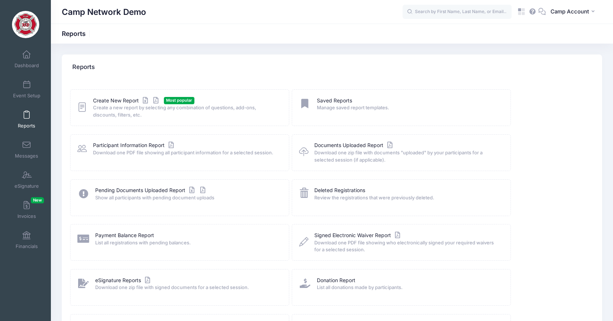
click at [508, 191] on div "Deleted Registrations Review the registrations that were previously deleted." at bounding box center [401, 198] width 219 height 37
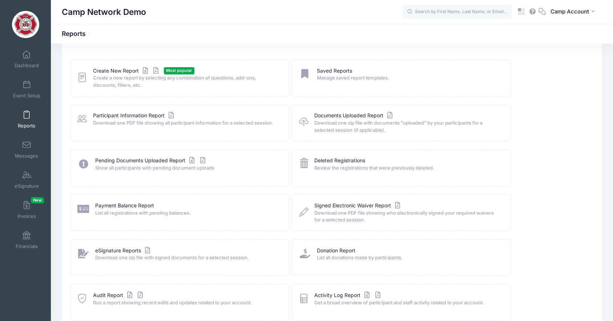
scroll to position [12, 0]
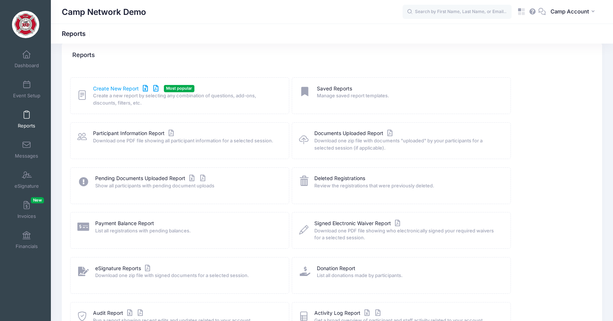
click at [126, 90] on link "Create New Report" at bounding box center [127, 89] width 68 height 8
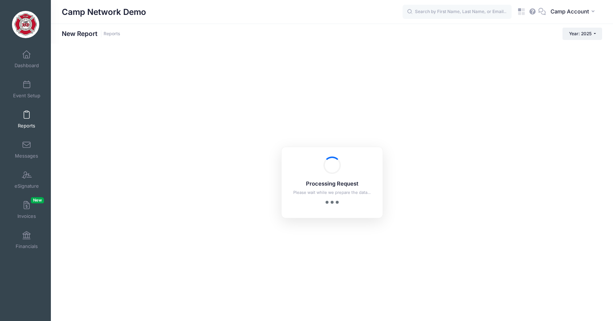
checkbox input "true"
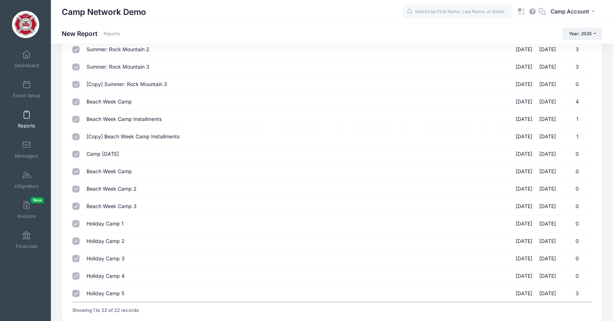
scroll to position [243, 0]
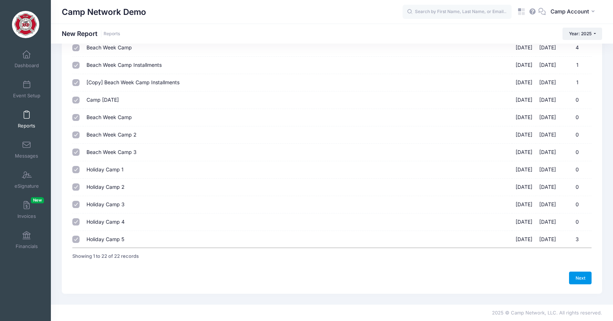
click at [584, 279] on link "Next" at bounding box center [580, 278] width 23 height 12
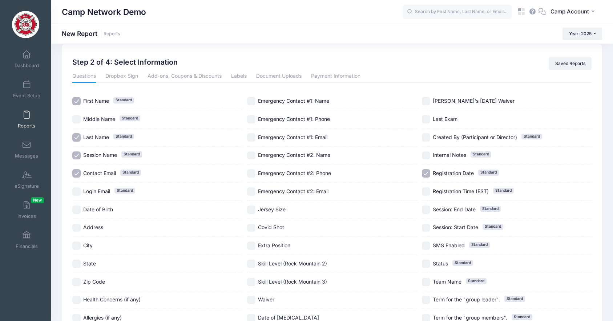
scroll to position [11, 0]
click at [29, 153] on span "Messages" at bounding box center [26, 156] width 23 height 6
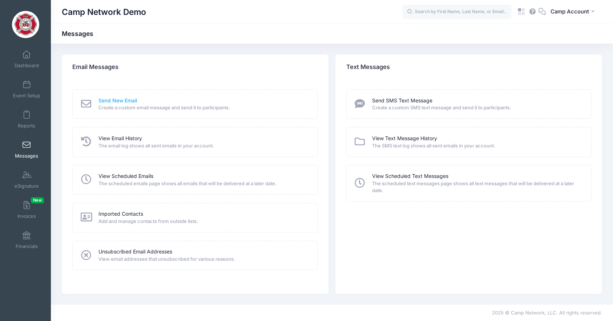
click at [125, 103] on link "Send New Email" at bounding box center [118, 101] width 39 height 8
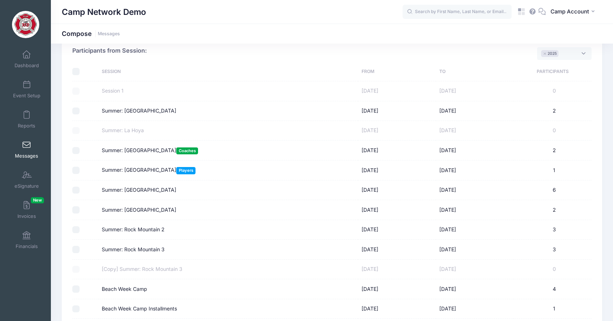
scroll to position [67, 0]
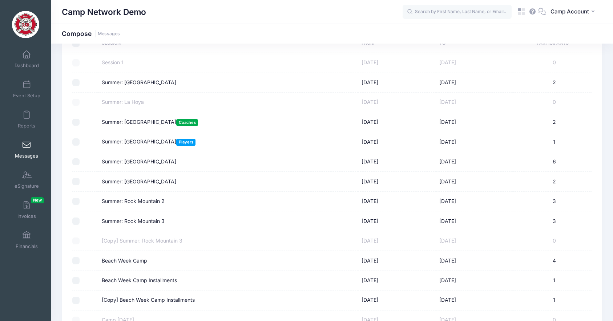
click at [75, 183] on input "Summer: [GEOGRAPHIC_DATA]" at bounding box center [75, 181] width 7 height 7
checkbox input "true"
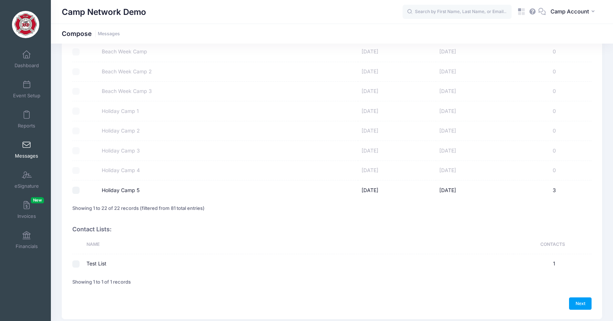
scroll to position [381, 0]
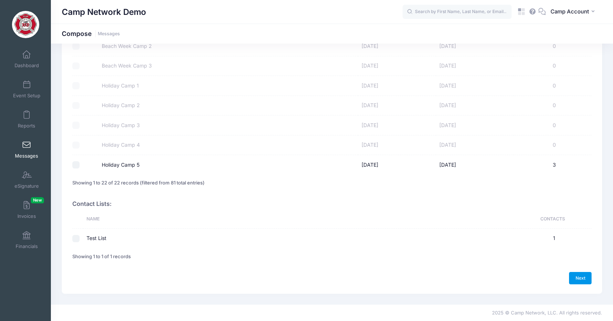
click at [585, 276] on link "Next" at bounding box center [580, 278] width 23 height 12
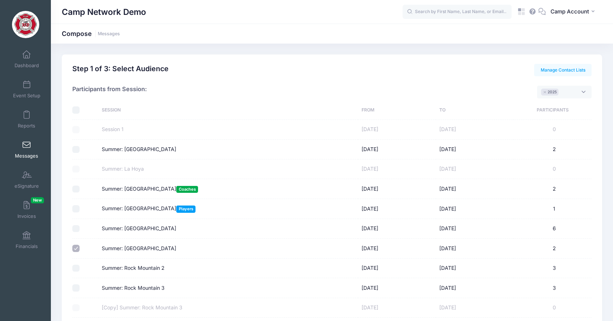
select select "50"
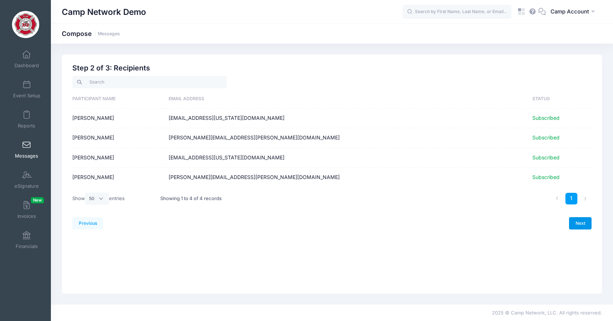
click at [577, 225] on link "Next" at bounding box center [580, 223] width 23 height 12
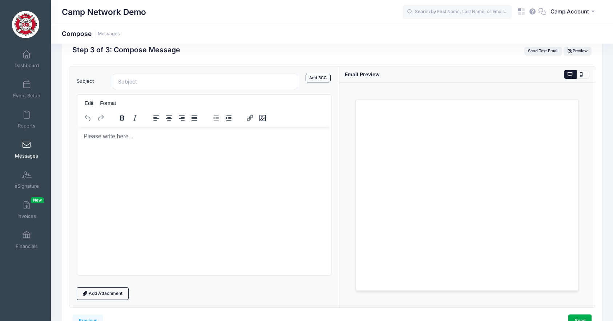
scroll to position [38, 0]
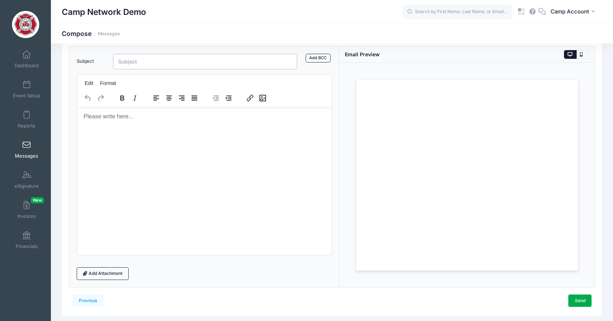
click at [185, 63] on input "Subject" at bounding box center [205, 62] width 185 height 16
type input "Reminders"
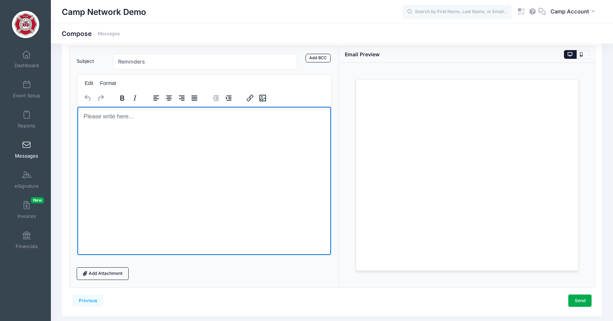
click at [157, 123] on html at bounding box center [204, 117] width 254 height 20
click at [332, 119] on div "Subject Reminders Add CC Add BCC CC ​ BCC ​ Edit Format" at bounding box center [204, 167] width 271 height 241
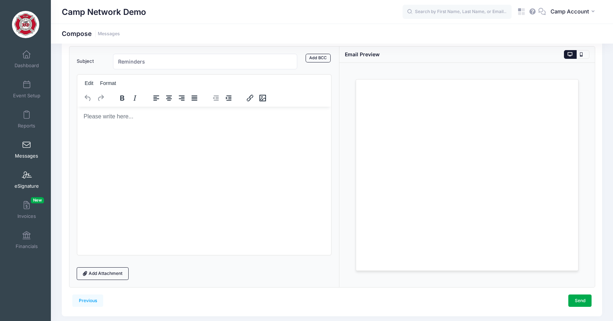
click at [27, 178] on span at bounding box center [27, 176] width 0 height 8
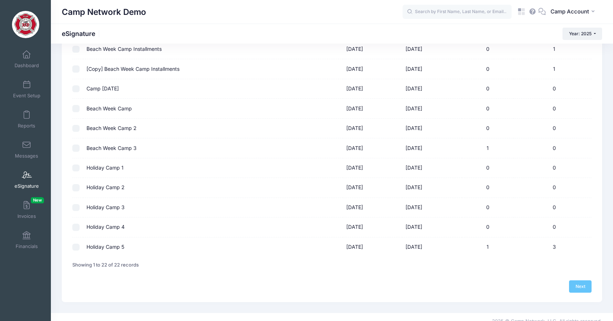
scroll to position [289, 0]
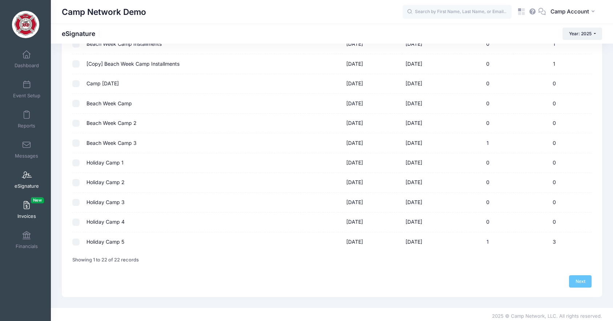
click at [32, 218] on span "Invoices New" at bounding box center [26, 216] width 19 height 6
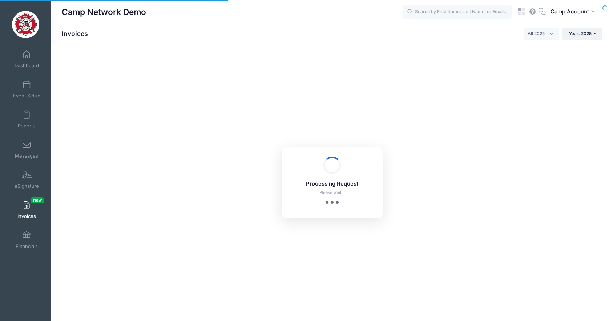
select select
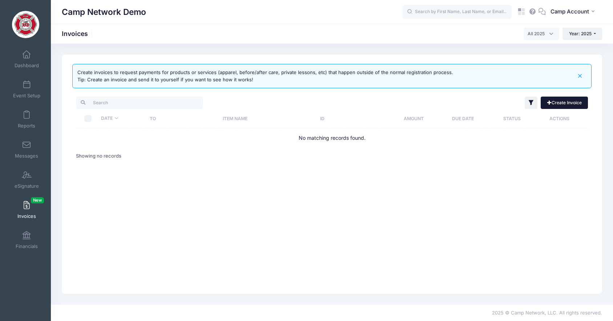
click at [548, 102] on span at bounding box center [550, 102] width 4 height 4
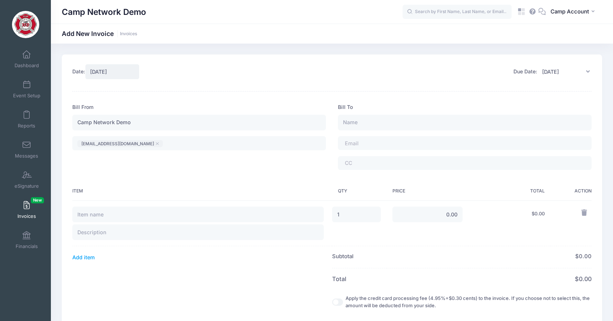
click at [277, 83] on form "Date: [DATE] Due Date: [DATE] Item" at bounding box center [332, 255] width 520 height 382
click at [33, 240] on link "Financials" at bounding box center [26, 240] width 35 height 25
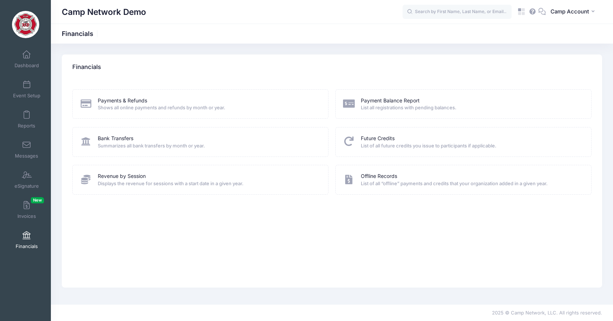
click at [148, 62] on div "Financials" at bounding box center [332, 67] width 541 height 25
click at [28, 61] on link "Dashboard" at bounding box center [26, 59] width 35 height 25
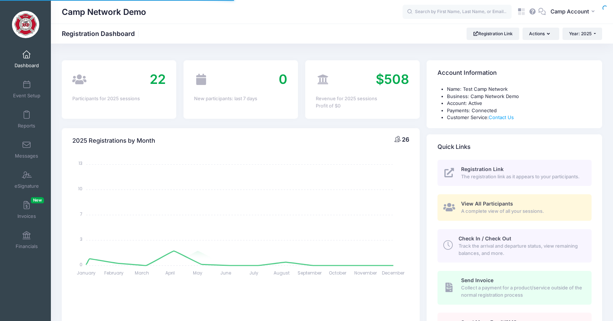
select select
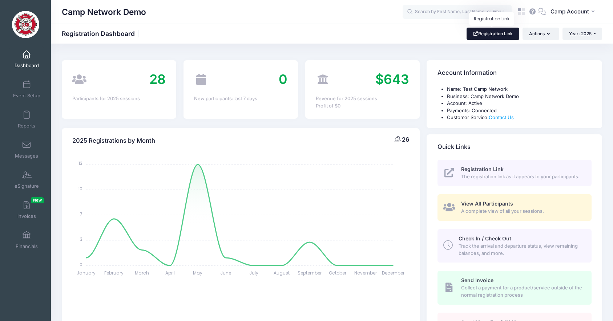
click at [495, 36] on link "Registration Link" at bounding box center [493, 34] width 53 height 12
click at [146, 145] on h4 "2025 Registrations by Month" at bounding box center [113, 141] width 83 height 21
click at [521, 14] on icon at bounding box center [519, 13] width 3 height 3
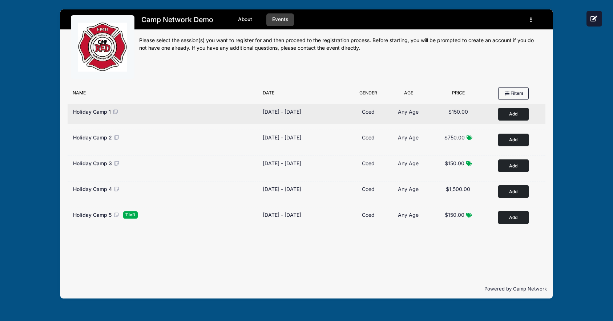
click at [523, 117] on button "Add to Cart" at bounding box center [514, 114] width 31 height 13
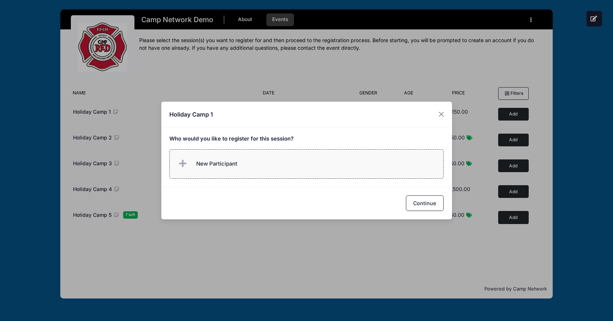
click at [274, 165] on label "New Participant" at bounding box center [306, 163] width 275 height 29
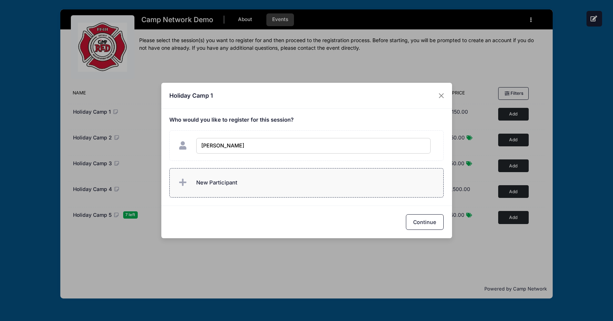
type input "[PERSON_NAME]"
checkbox input "true"
click at [272, 182] on label "New Participant" at bounding box center [306, 182] width 275 height 29
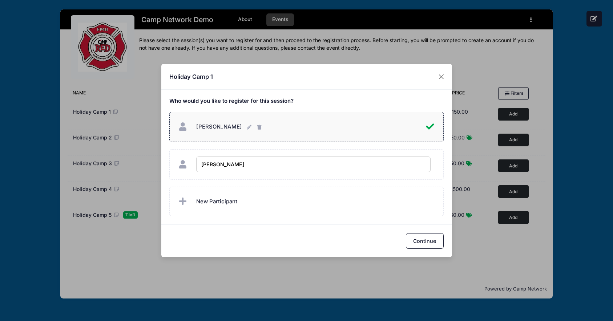
type input "[PERSON_NAME]"
checkbox input "true"
click at [427, 245] on button "Continue" at bounding box center [425, 241] width 38 height 16
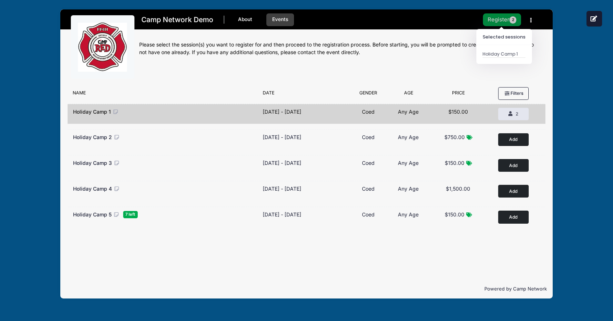
click at [507, 19] on button "Register 2" at bounding box center [502, 19] width 39 height 13
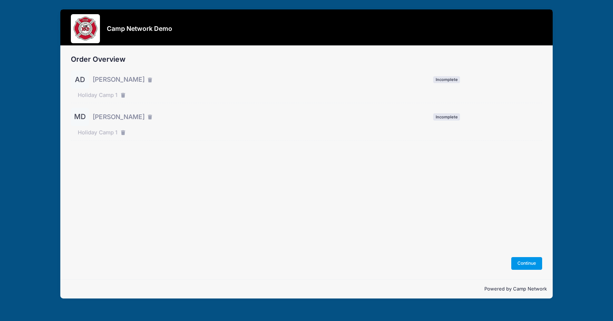
click at [536, 267] on button "Continue" at bounding box center [527, 263] width 31 height 12
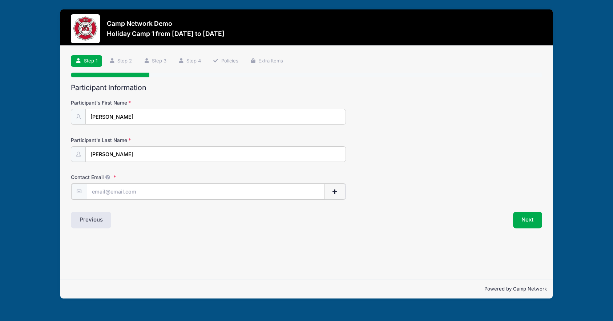
click at [249, 198] on input "Contact Email" at bounding box center [206, 192] width 238 height 16
type input "andrew.downing@campnetwork.com"
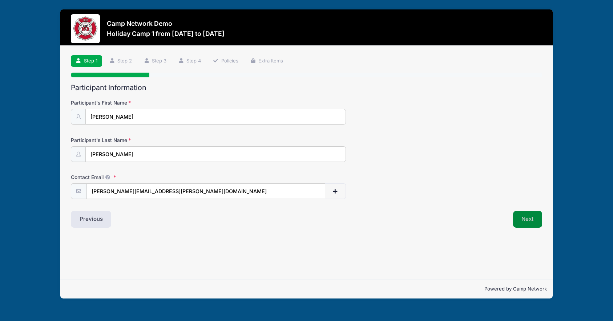
click at [521, 220] on button "Next" at bounding box center [527, 219] width 29 height 17
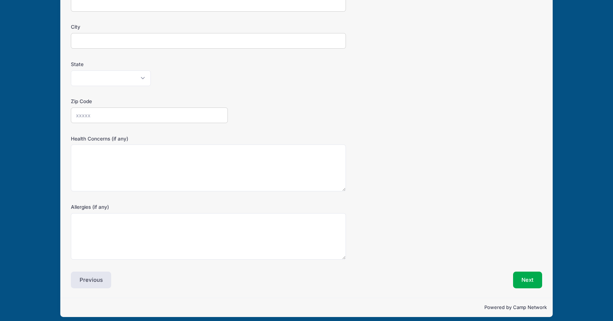
scroll to position [156, 0]
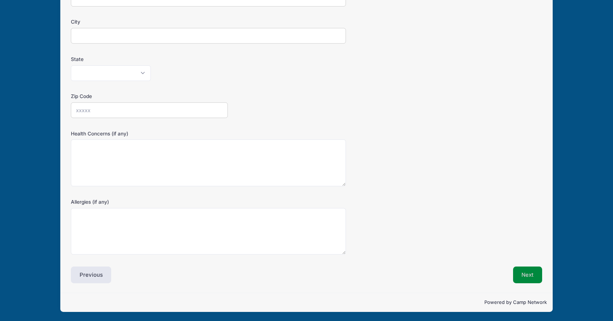
click at [526, 272] on button "Next" at bounding box center [527, 275] width 29 height 17
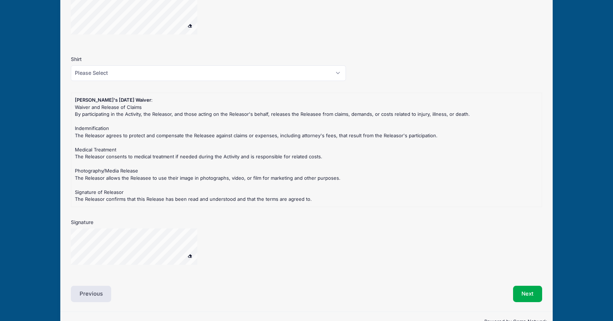
scroll to position [635, 0]
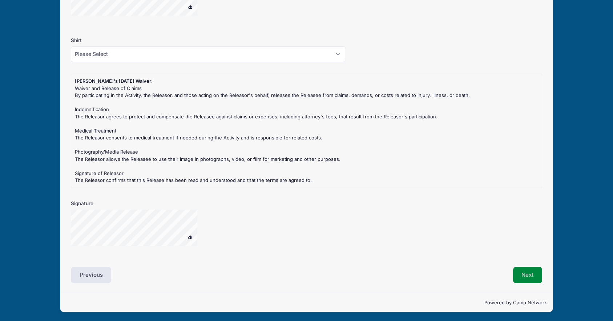
click at [525, 272] on button "Next" at bounding box center [527, 275] width 29 height 17
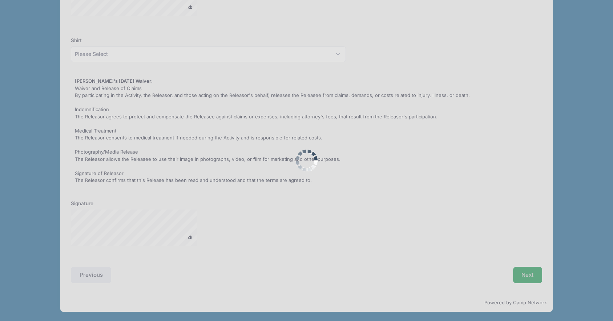
scroll to position [0, 0]
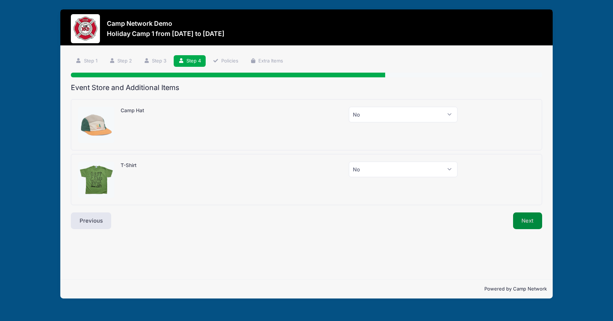
click at [535, 224] on button "Next" at bounding box center [527, 221] width 29 height 17
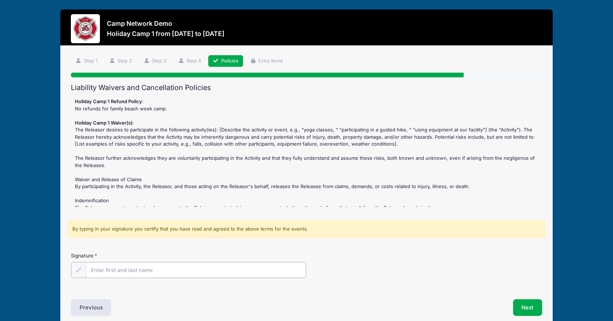
click at [201, 269] on input "Signature" at bounding box center [196, 271] width 221 height 16
type input "Andrew Downing"
click at [415, 255] on div "Signature Andrew Downing" at bounding box center [307, 264] width 472 height 25
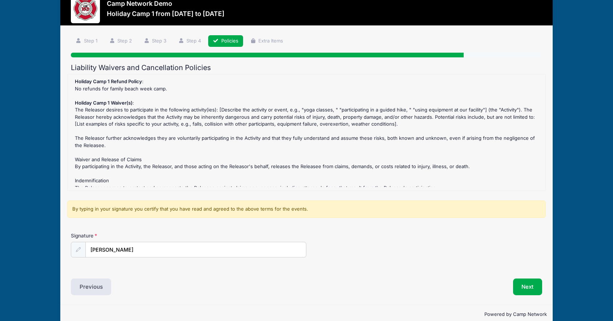
scroll to position [32, 0]
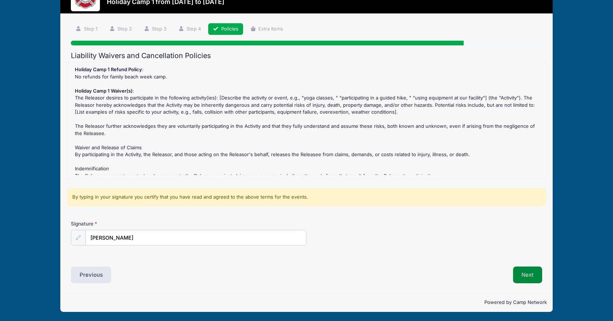
click at [525, 271] on button "Next" at bounding box center [527, 275] width 29 height 17
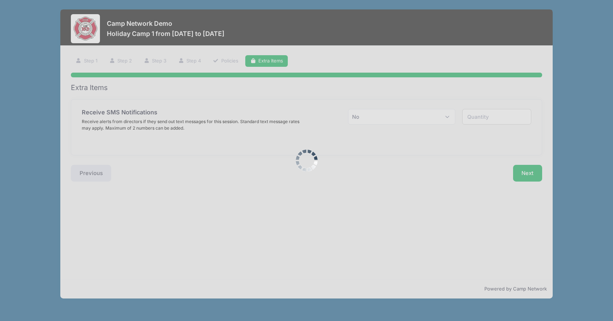
scroll to position [0, 0]
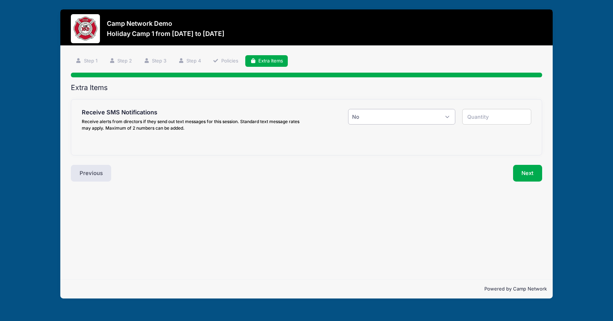
click at [391, 118] on select "Please Select Yes ($0.00) No" at bounding box center [401, 117] width 107 height 16
select select "1"
click at [348, 109] on select "Please Select Yes ($0.00) No" at bounding box center [401, 117] width 107 height 16
type input "1"
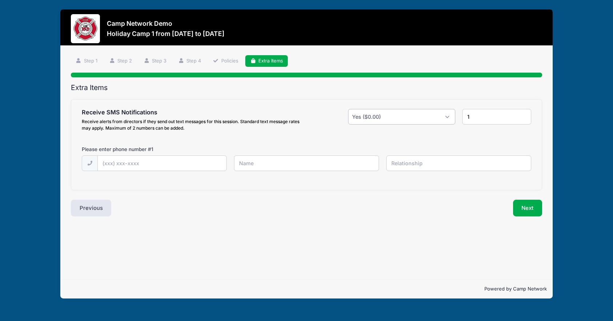
click at [393, 114] on select "Please Select Yes ($0.00) No" at bounding box center [401, 117] width 107 height 16
select select "0"
click at [348, 109] on select "Please Select Yes ($0.00) No" at bounding box center [401, 117] width 107 height 16
type input "0"
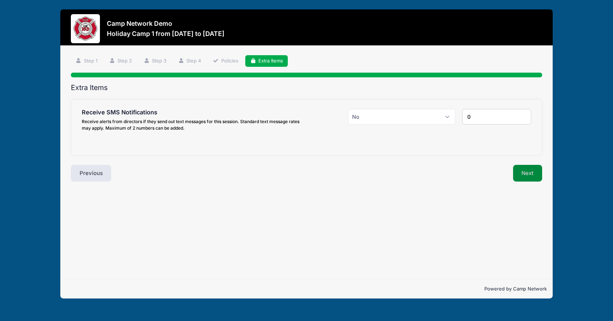
click at [521, 177] on button "Next" at bounding box center [527, 173] width 29 height 17
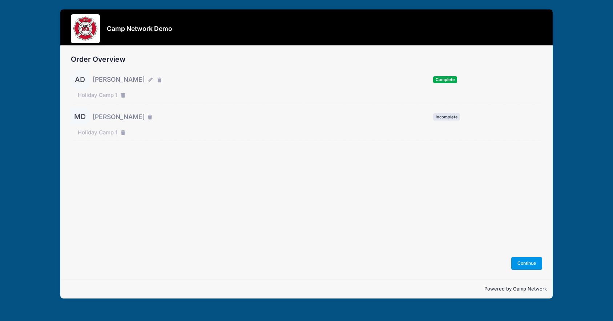
click at [526, 262] on button "Continue" at bounding box center [527, 263] width 31 height 12
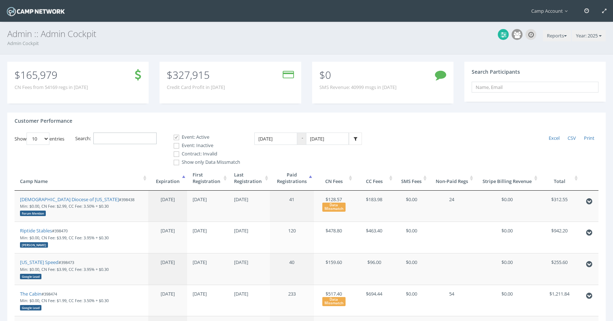
click at [129, 134] on input "Search:" at bounding box center [124, 139] width 63 height 12
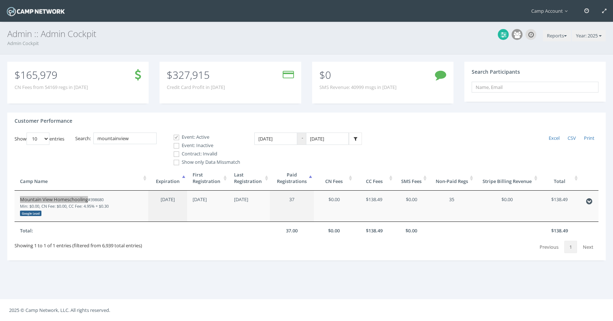
drag, startPoint x: 65, startPoint y: 200, endPoint x: 87, endPoint y: 5, distance: 196.1
click at [0, 0] on main "Camp Account My Profile My Events My Team" at bounding box center [306, 160] width 613 height 321
drag, startPoint x: 151, startPoint y: 136, endPoint x: 79, endPoint y: 123, distance: 73.2
click at [79, 123] on div "Customer Performance Show 10 25 50 100 entries Excel CSV Print Search: mountain…" at bounding box center [306, 187] width 599 height 148
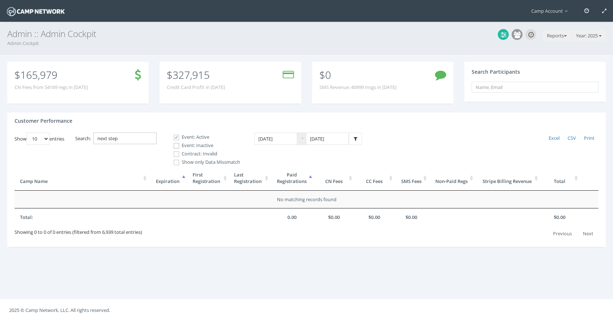
type input "next step"
click at [175, 147] on input "Event: Inactive" at bounding box center [172, 146] width 7 height 7
checkbox input "true"
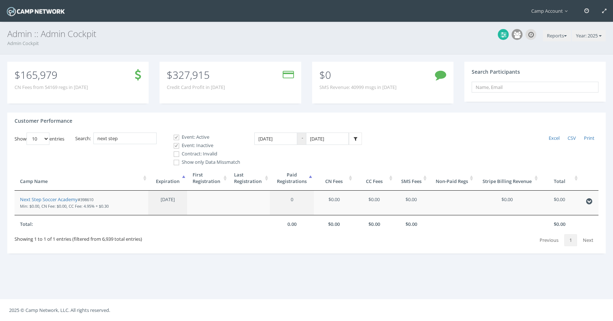
click at [180, 154] on span at bounding box center [176, 154] width 7 height 7
click at [176, 154] on input "Contract: Invalid" at bounding box center [172, 154] width 7 height 7
checkbox input "true"
drag, startPoint x: 128, startPoint y: 141, endPoint x: 58, endPoint y: 124, distance: 71.5
click at [58, 124] on div "Customer Performance Show 10 25 50 100 entries Excel CSV Print Search: next ste…" at bounding box center [306, 183] width 599 height 141
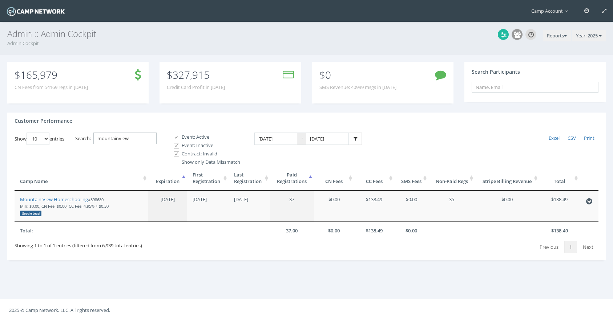
type input "mountainview"
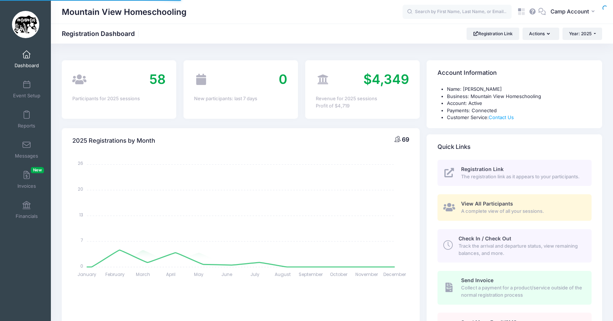
select select
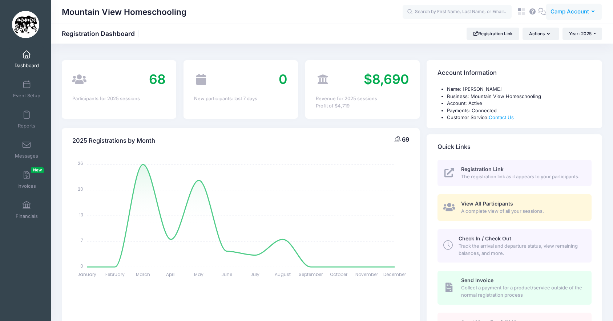
click at [565, 15] on span "Camp Account" at bounding box center [570, 12] width 39 height 8
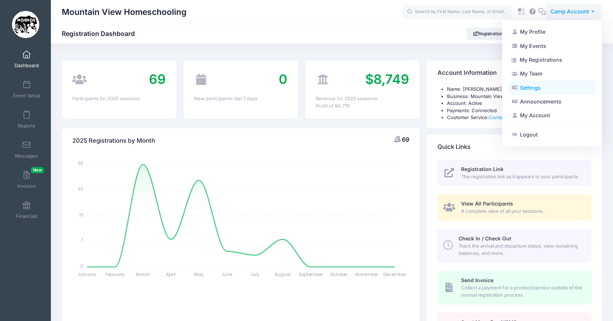
click at [556, 91] on link "Settings" at bounding box center [552, 88] width 88 height 14
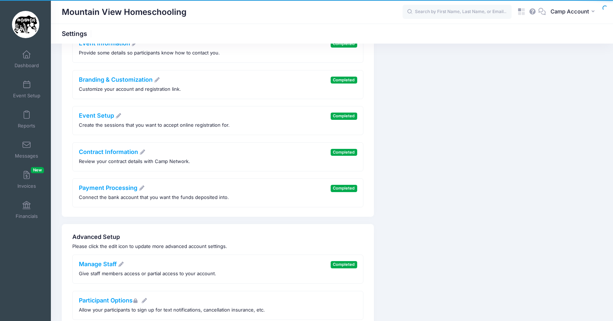
scroll to position [96, 0]
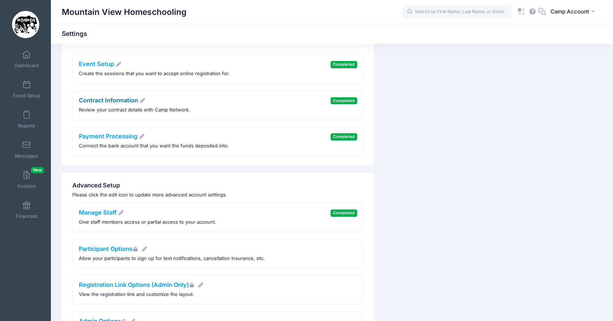
click at [120, 103] on link "Contract Information" at bounding box center [112, 100] width 67 height 7
